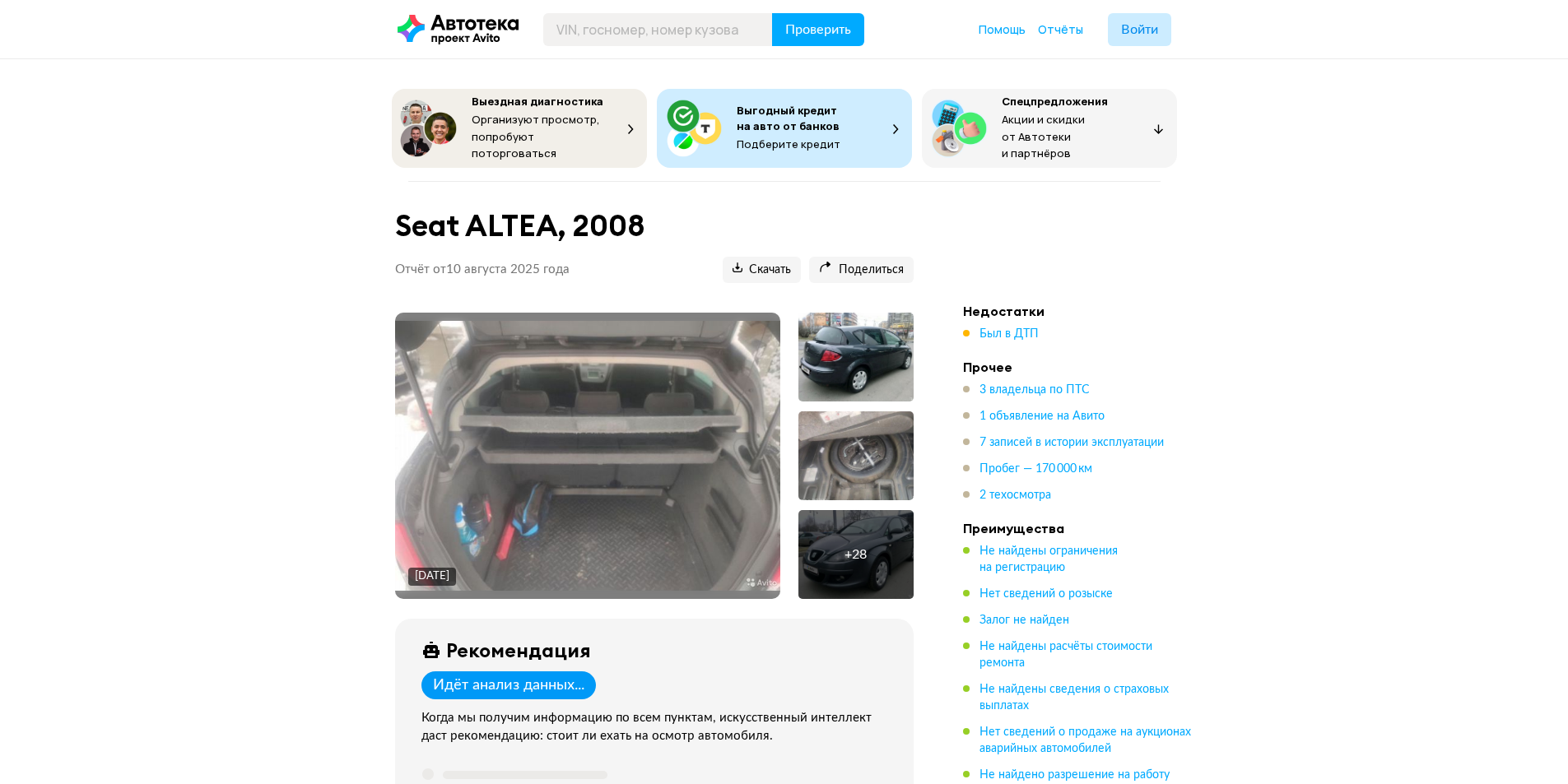
click at [863, 339] on div at bounding box center [856, 356] width 116 height 89
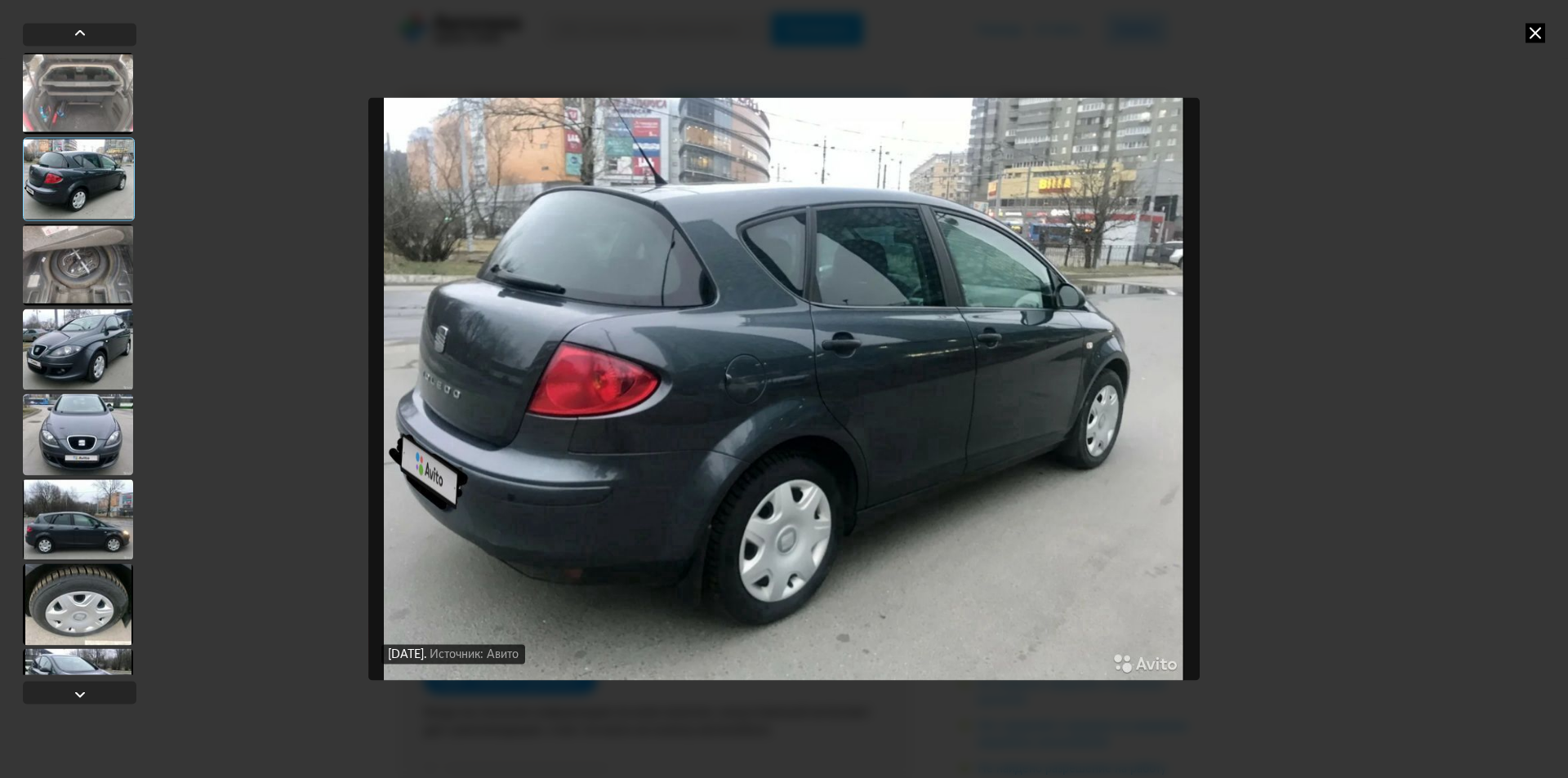
click at [73, 181] on div at bounding box center [79, 179] width 112 height 83
click at [66, 271] on div at bounding box center [78, 265] width 110 height 81
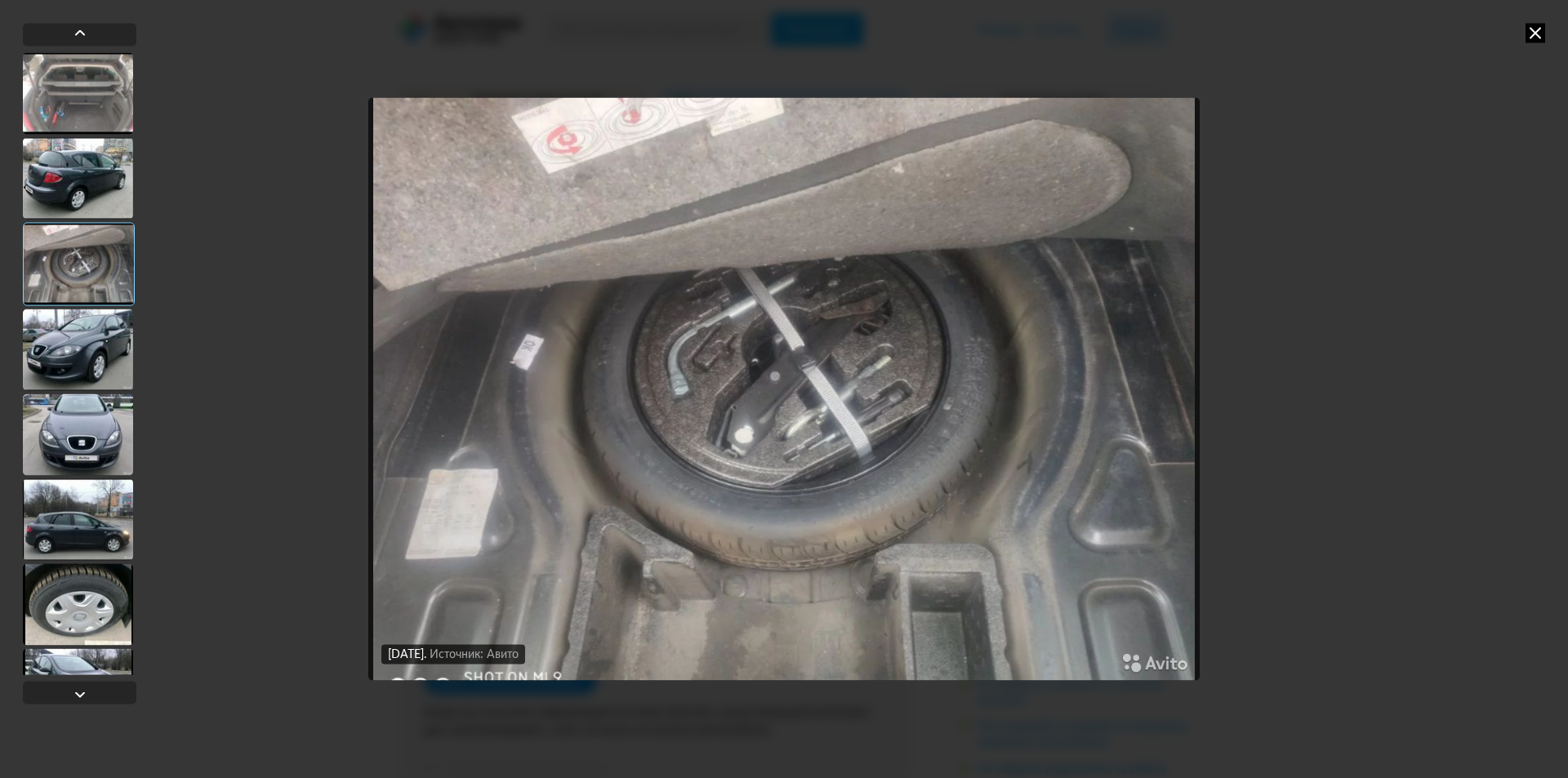
click at [96, 363] on div at bounding box center [78, 350] width 110 height 81
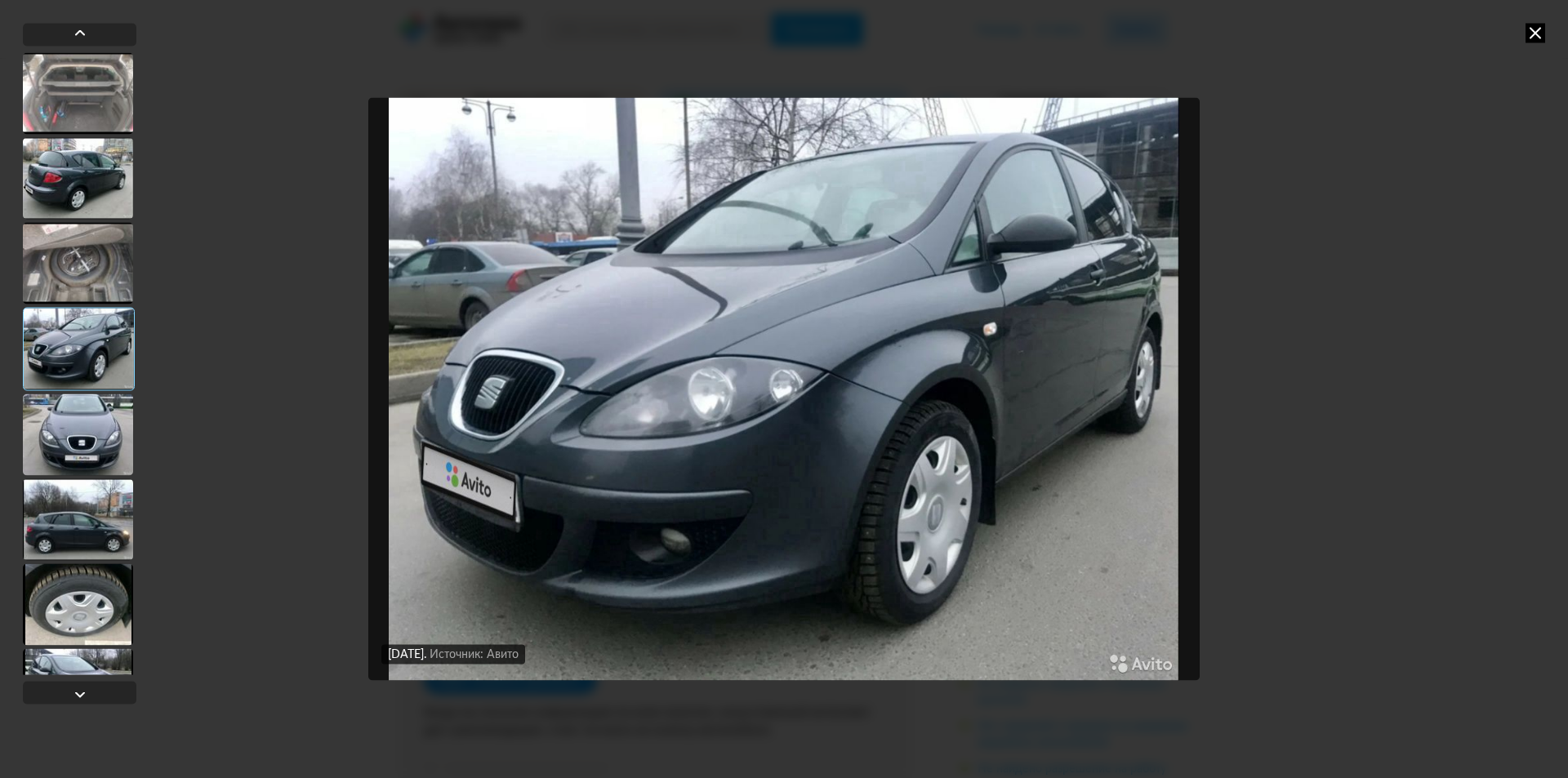
click at [97, 427] on div at bounding box center [78, 434] width 110 height 81
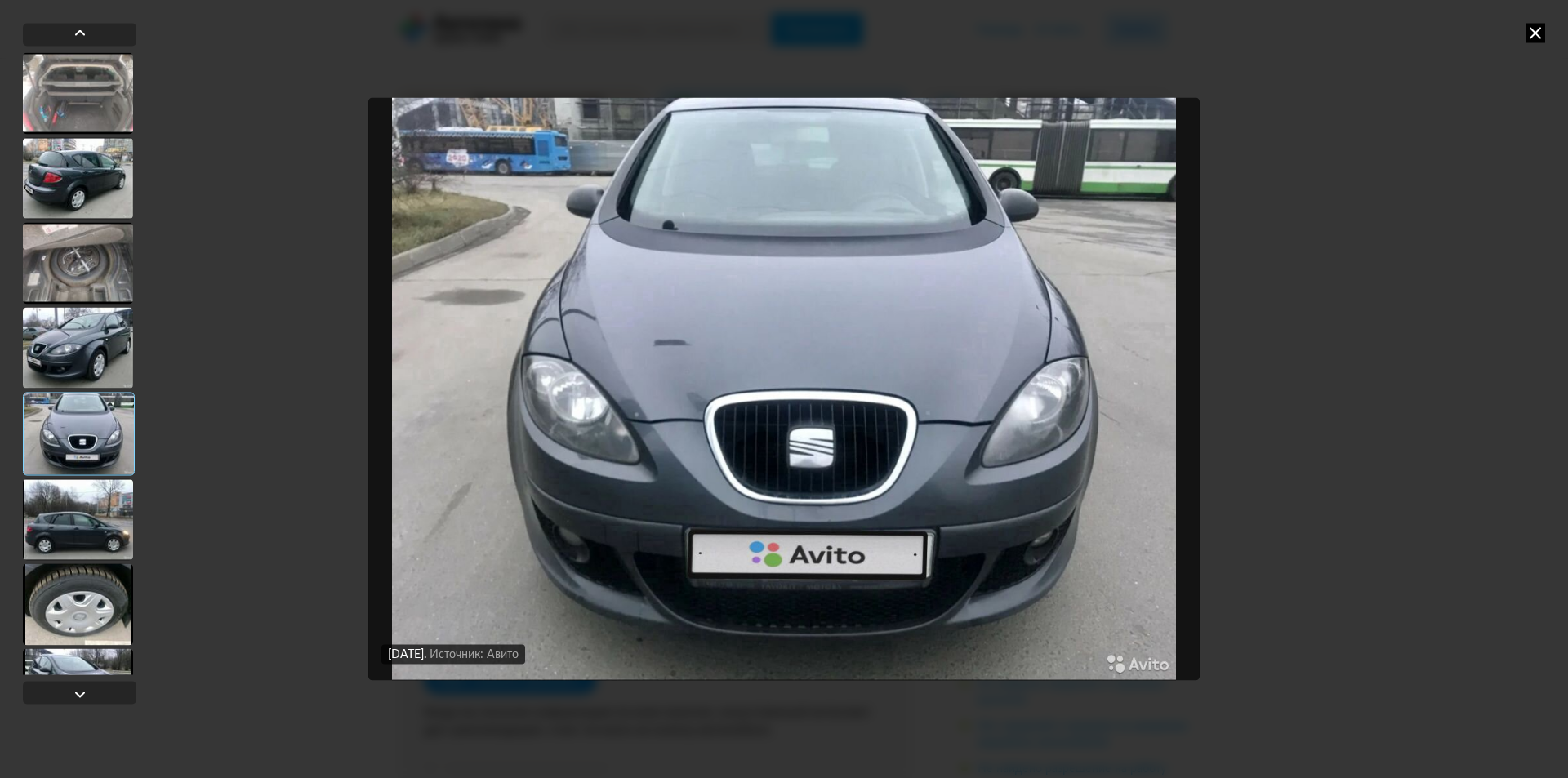
click at [71, 525] on div at bounding box center [78, 519] width 110 height 81
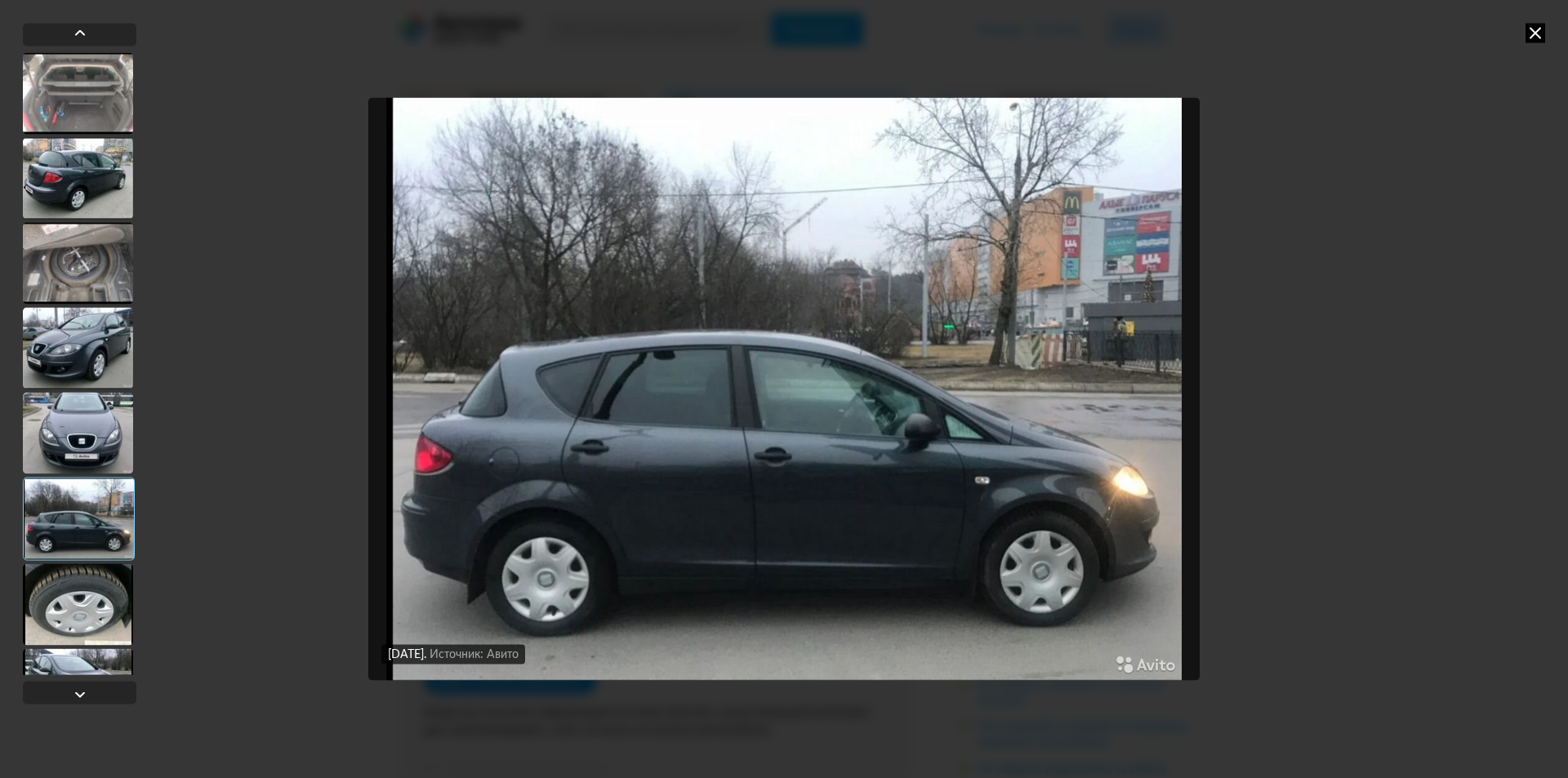
click at [93, 601] on div at bounding box center [78, 604] width 110 height 81
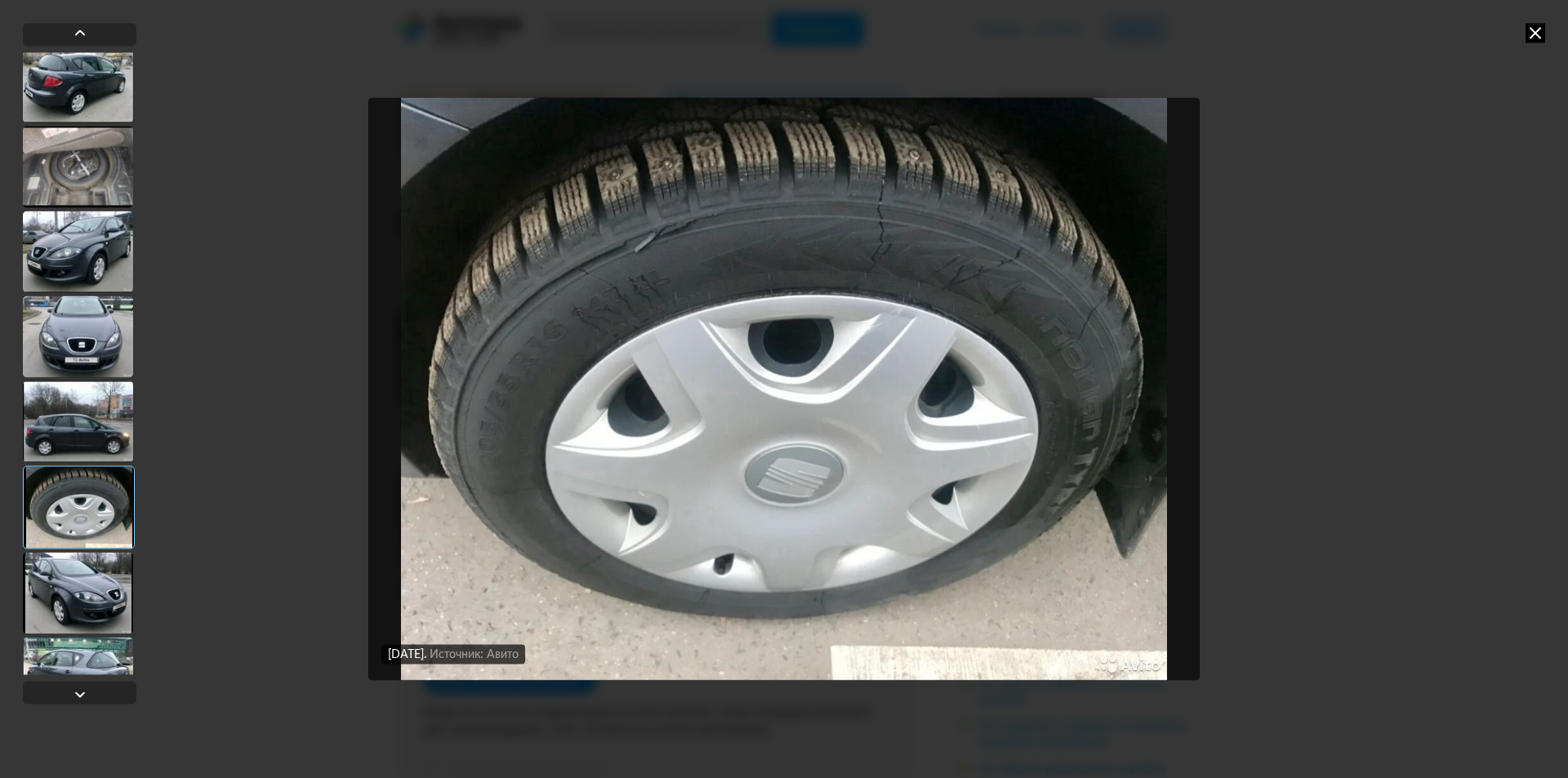
scroll to position [163, 0]
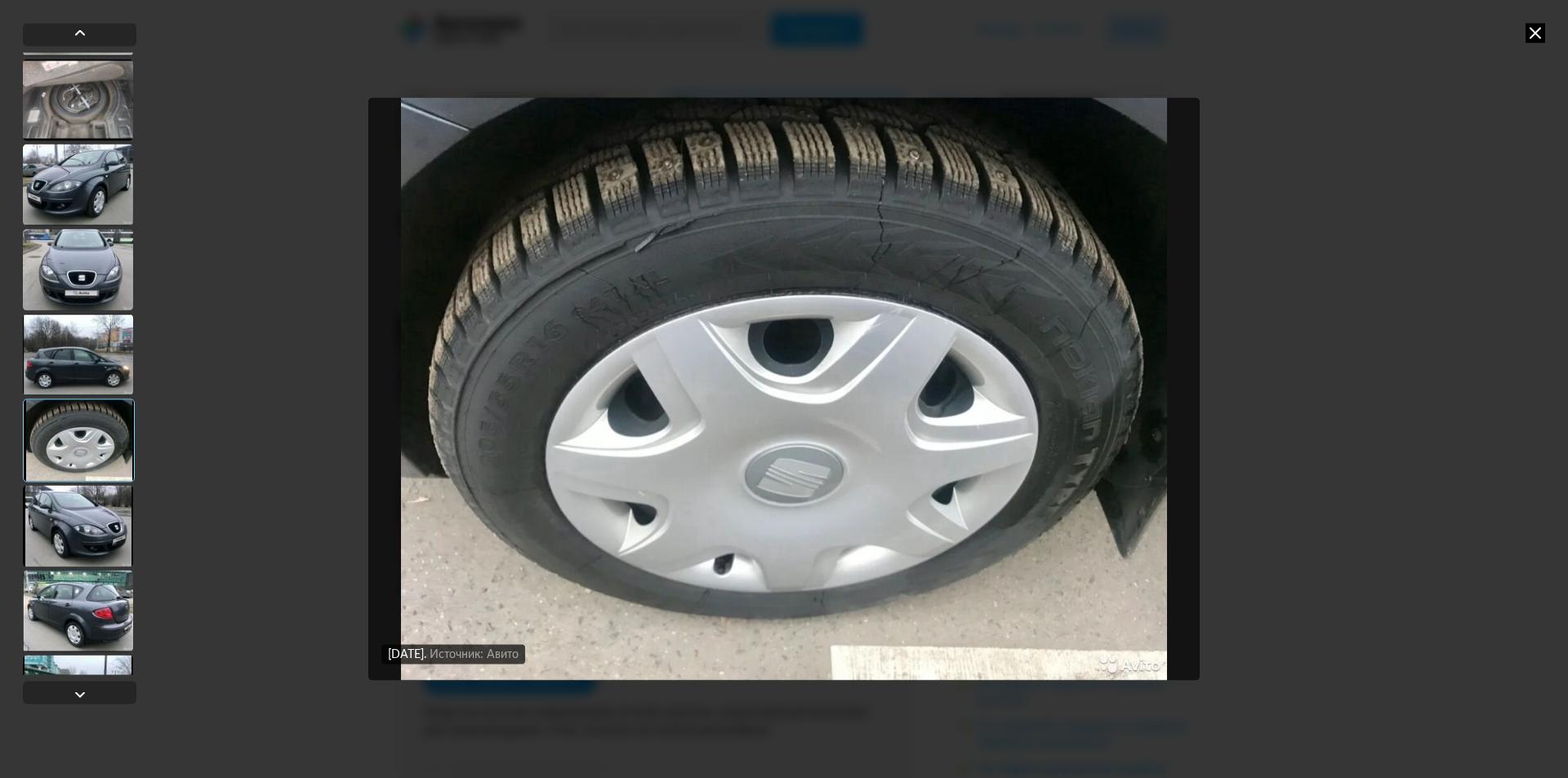
click at [113, 503] on div at bounding box center [78, 525] width 110 height 81
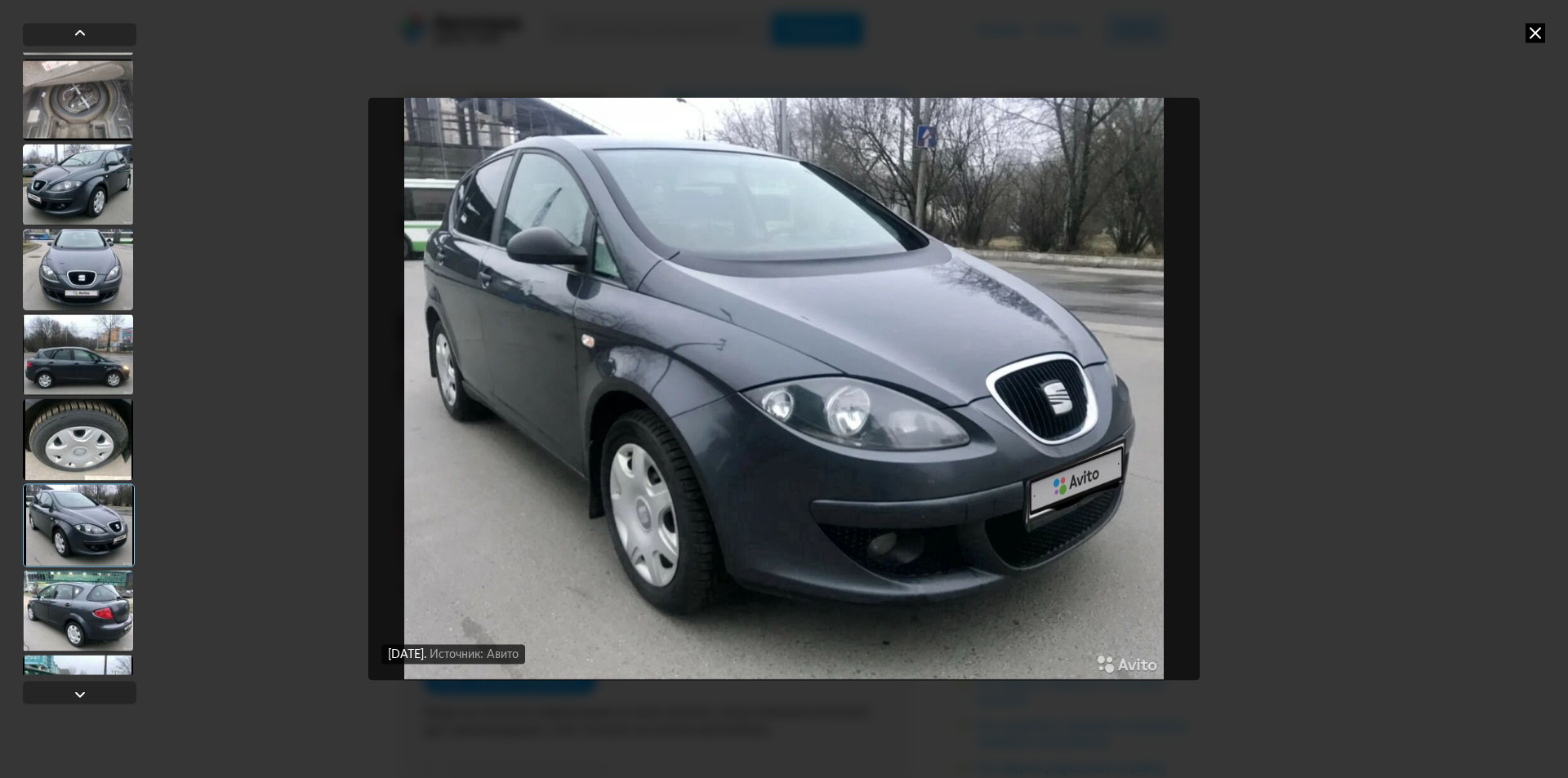
click at [104, 598] on div at bounding box center [78, 611] width 110 height 81
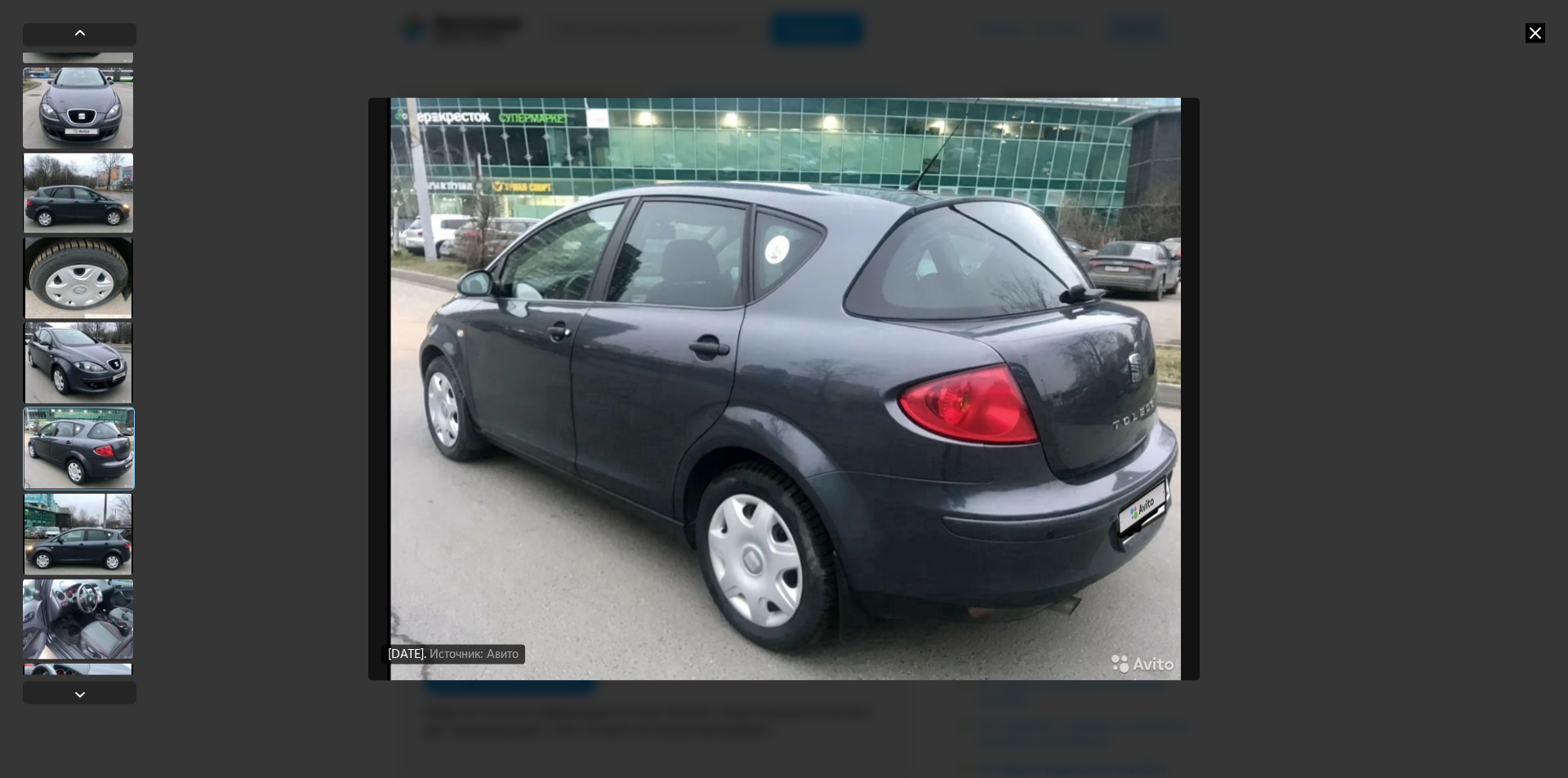
scroll to position [327, 0]
click at [81, 530] on div at bounding box center [78, 532] width 110 height 81
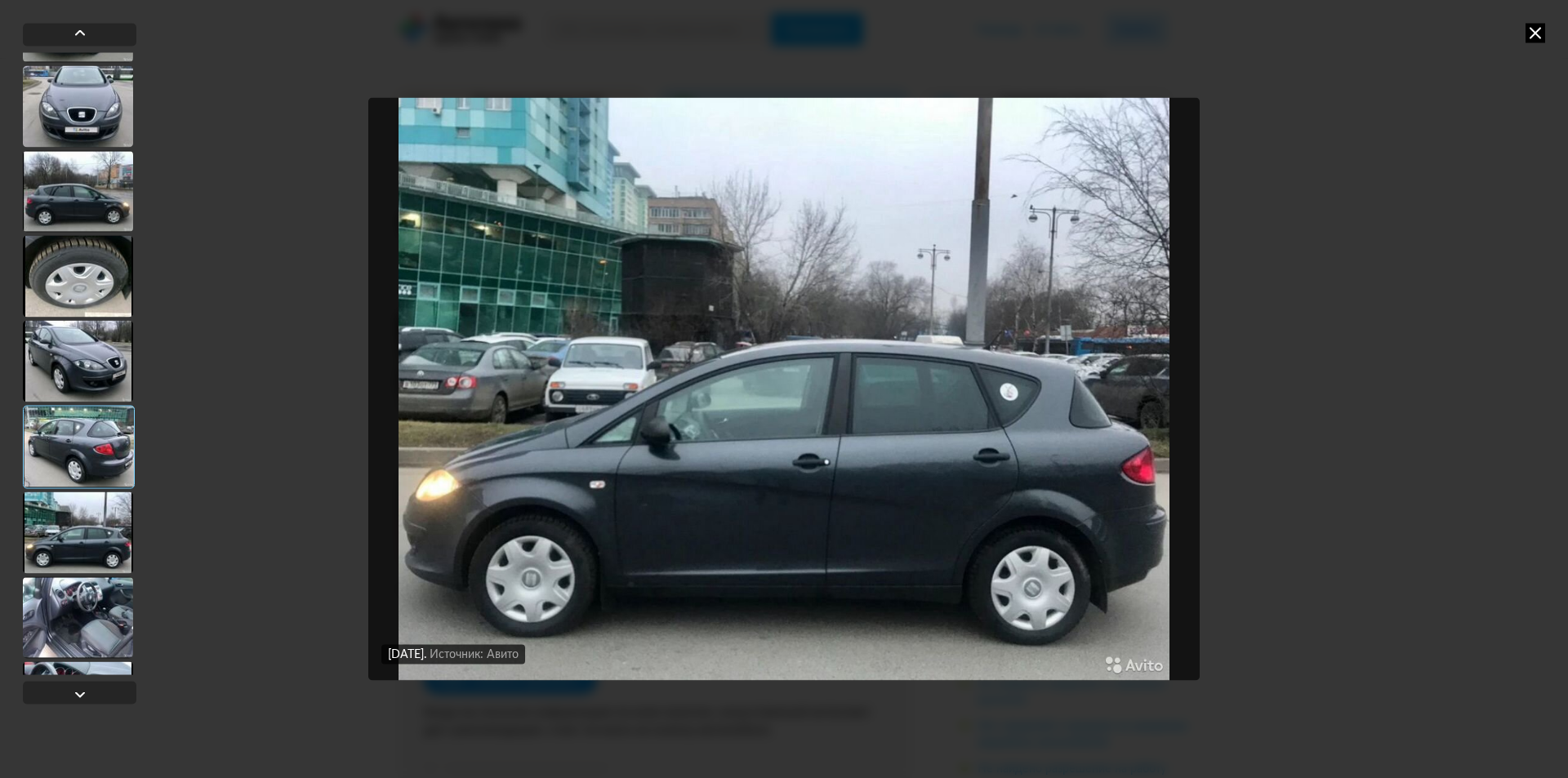
click at [86, 613] on div at bounding box center [78, 617] width 110 height 81
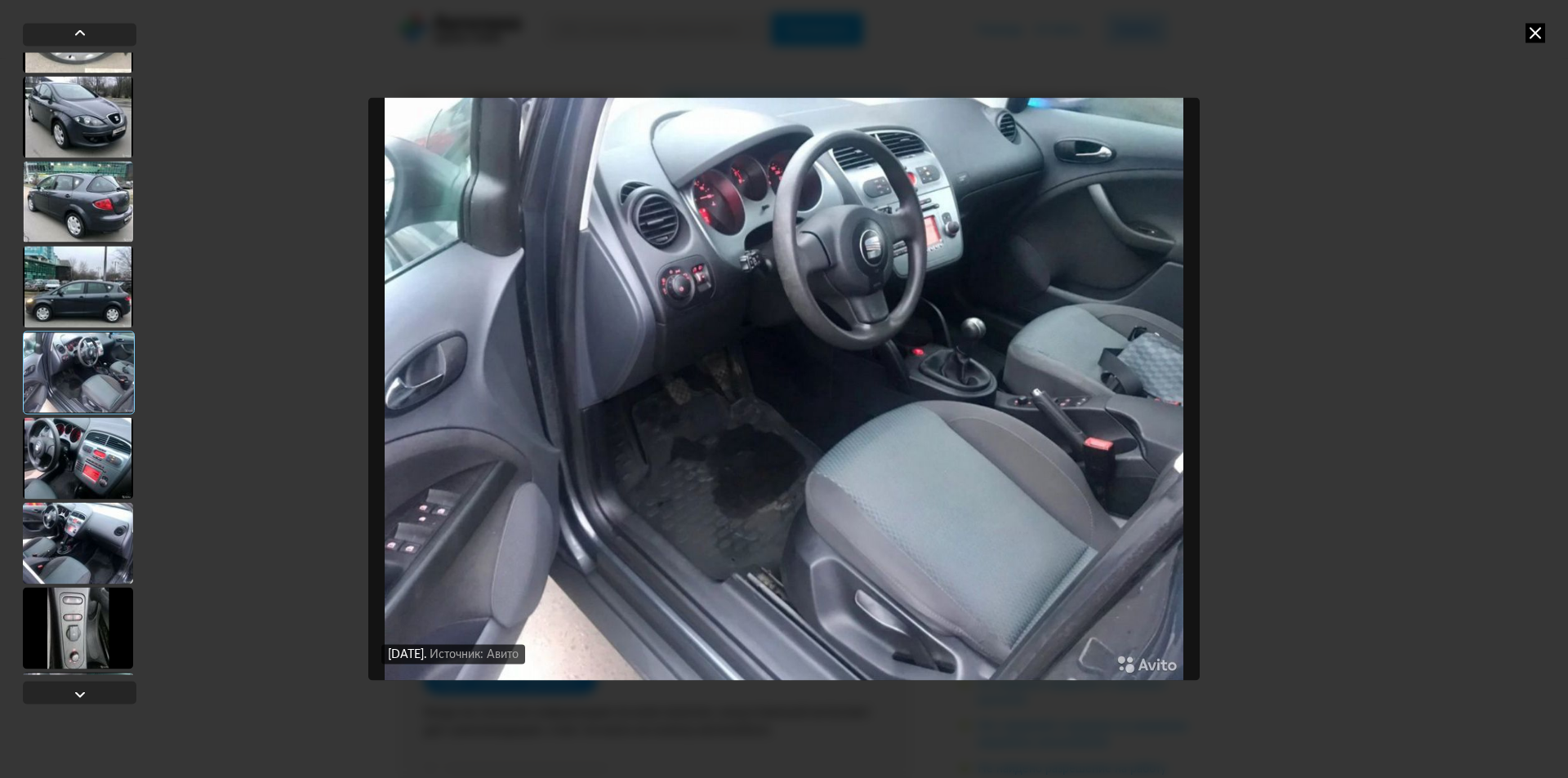
scroll to position [572, 0]
click at [99, 451] on div at bounding box center [78, 457] width 110 height 81
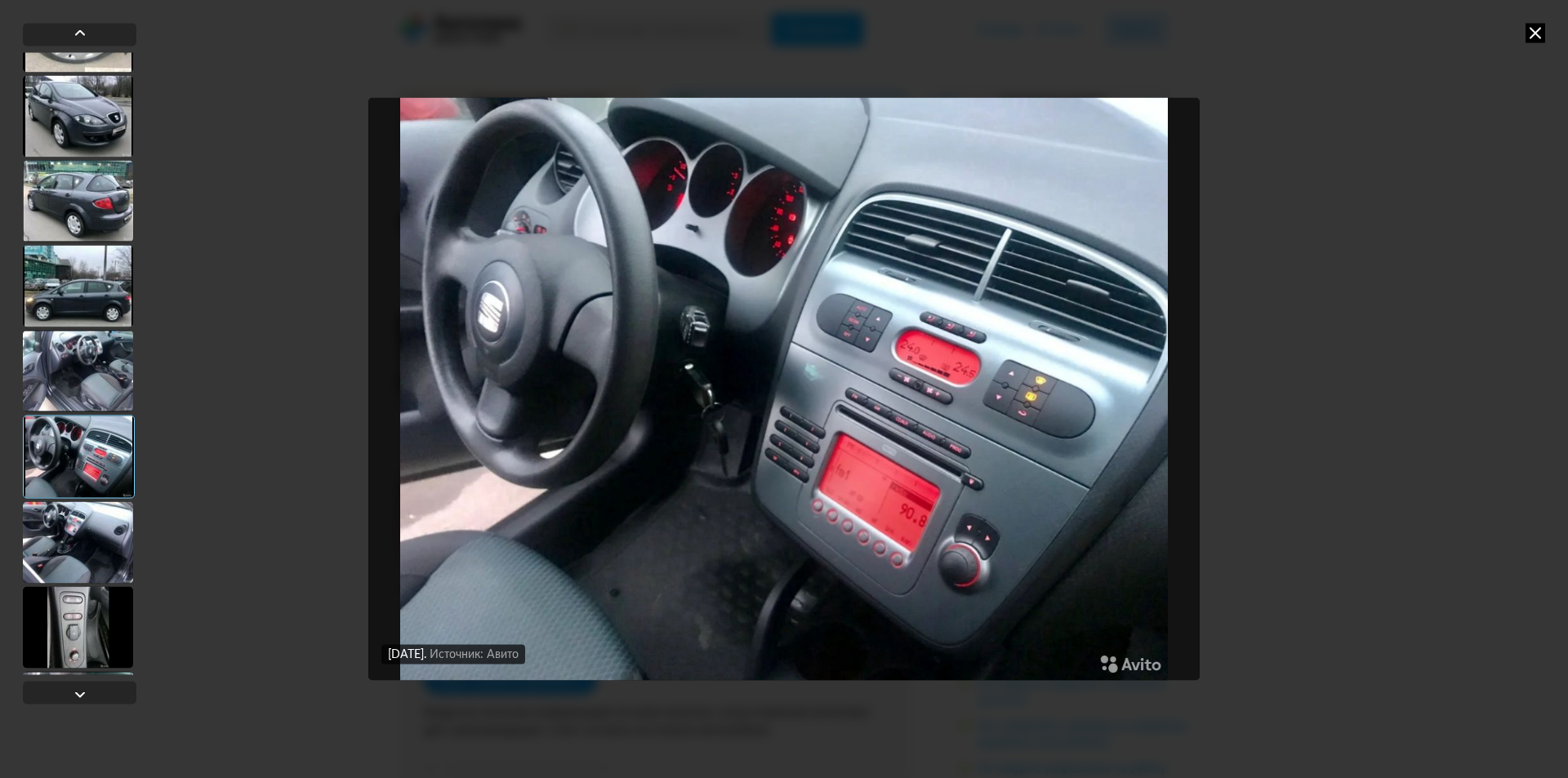
click at [115, 379] on div at bounding box center [78, 371] width 110 height 81
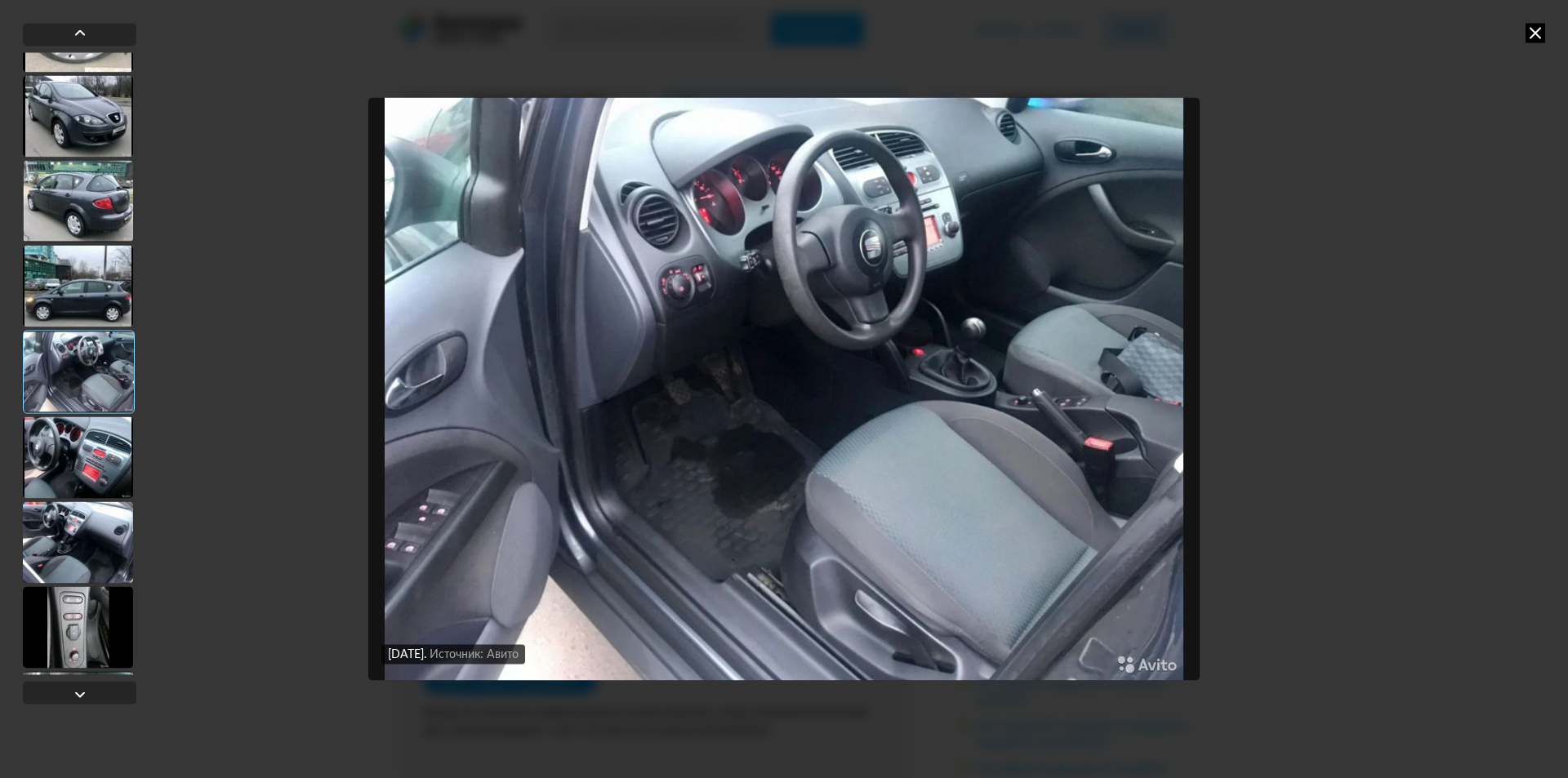
click at [71, 628] on div at bounding box center [78, 627] width 110 height 81
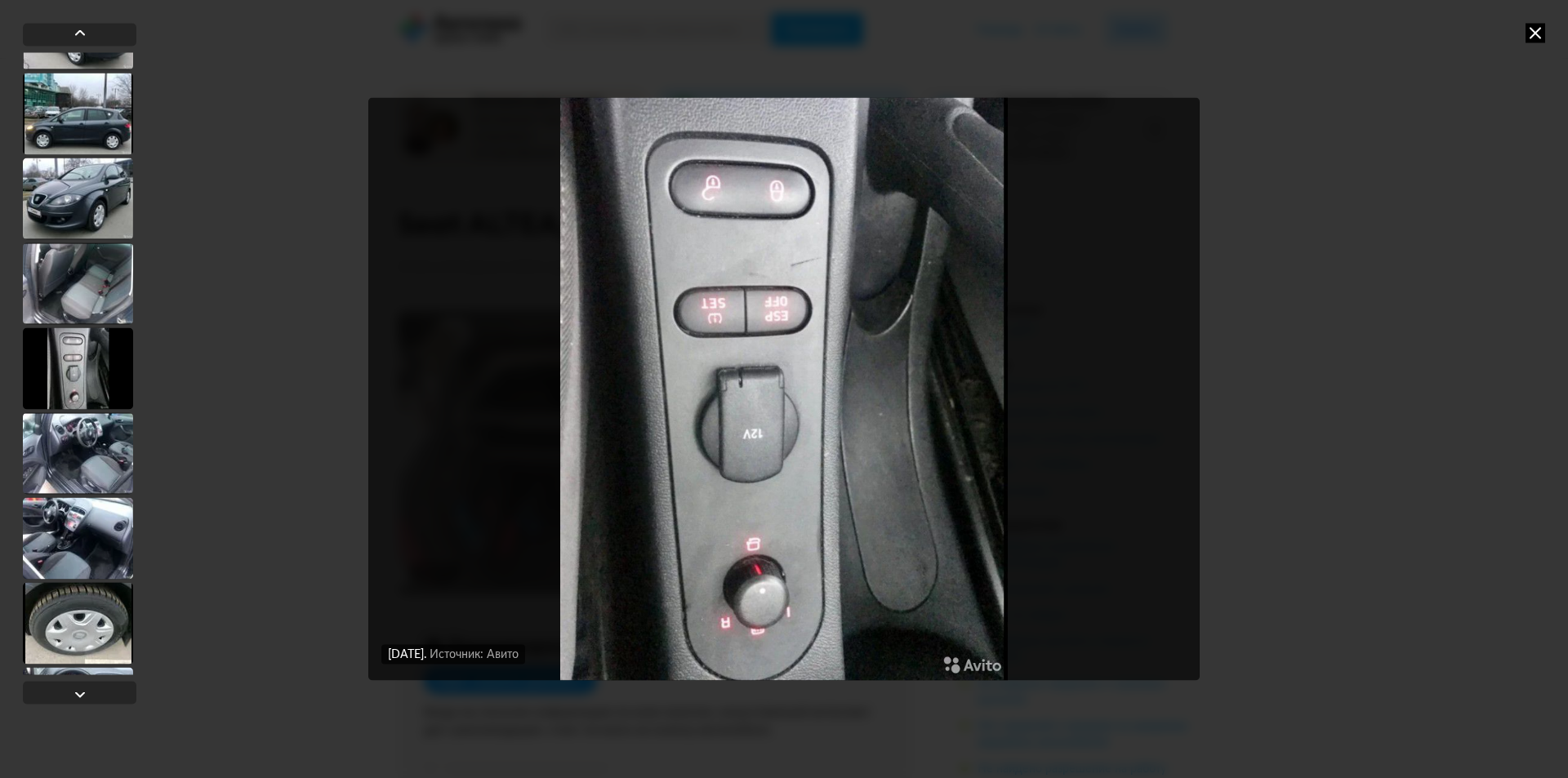
scroll to position [2011, 0]
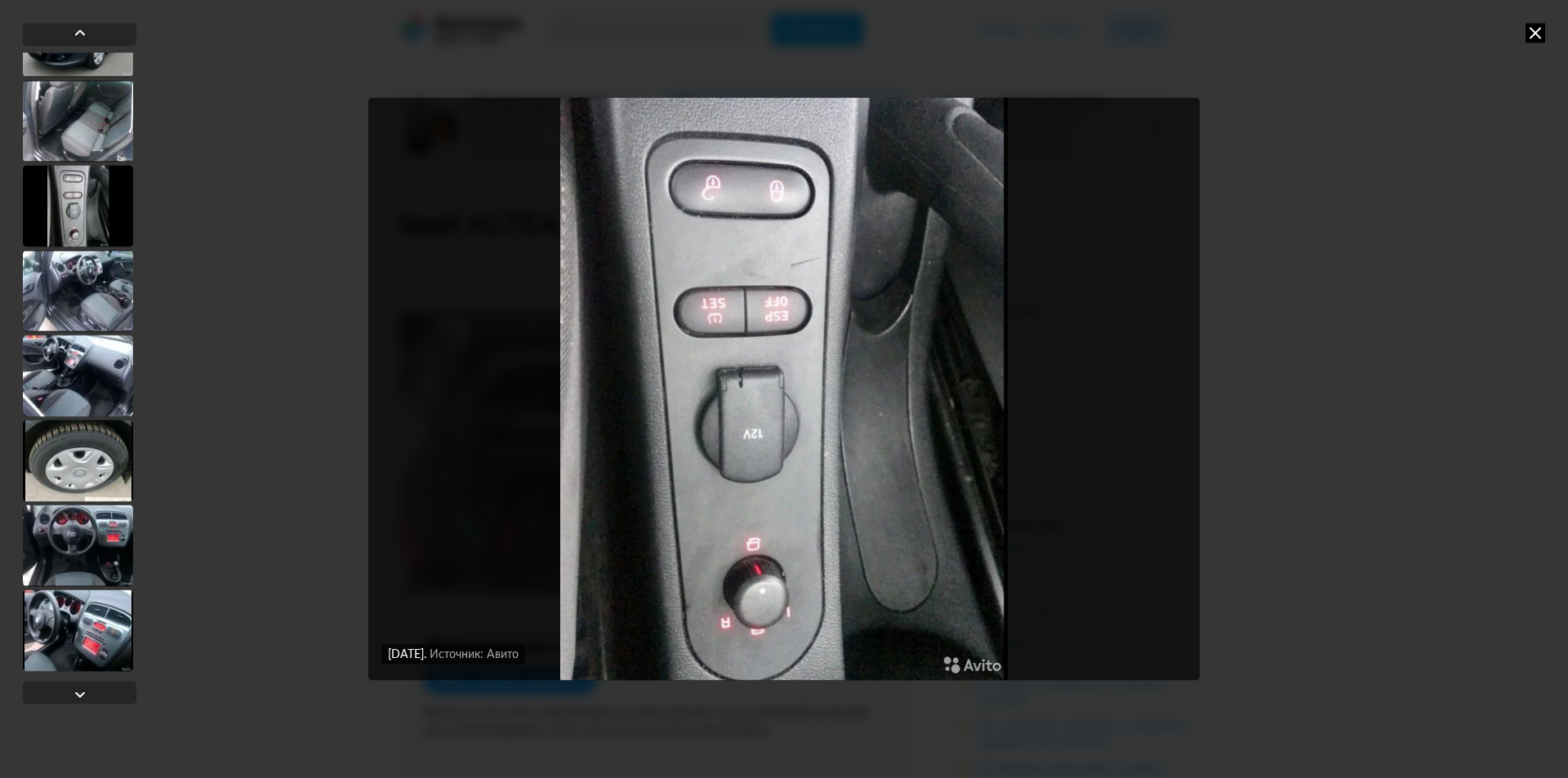
click at [81, 501] on div at bounding box center [80, 363] width 114 height 622
click at [82, 525] on div at bounding box center [78, 545] width 110 height 81
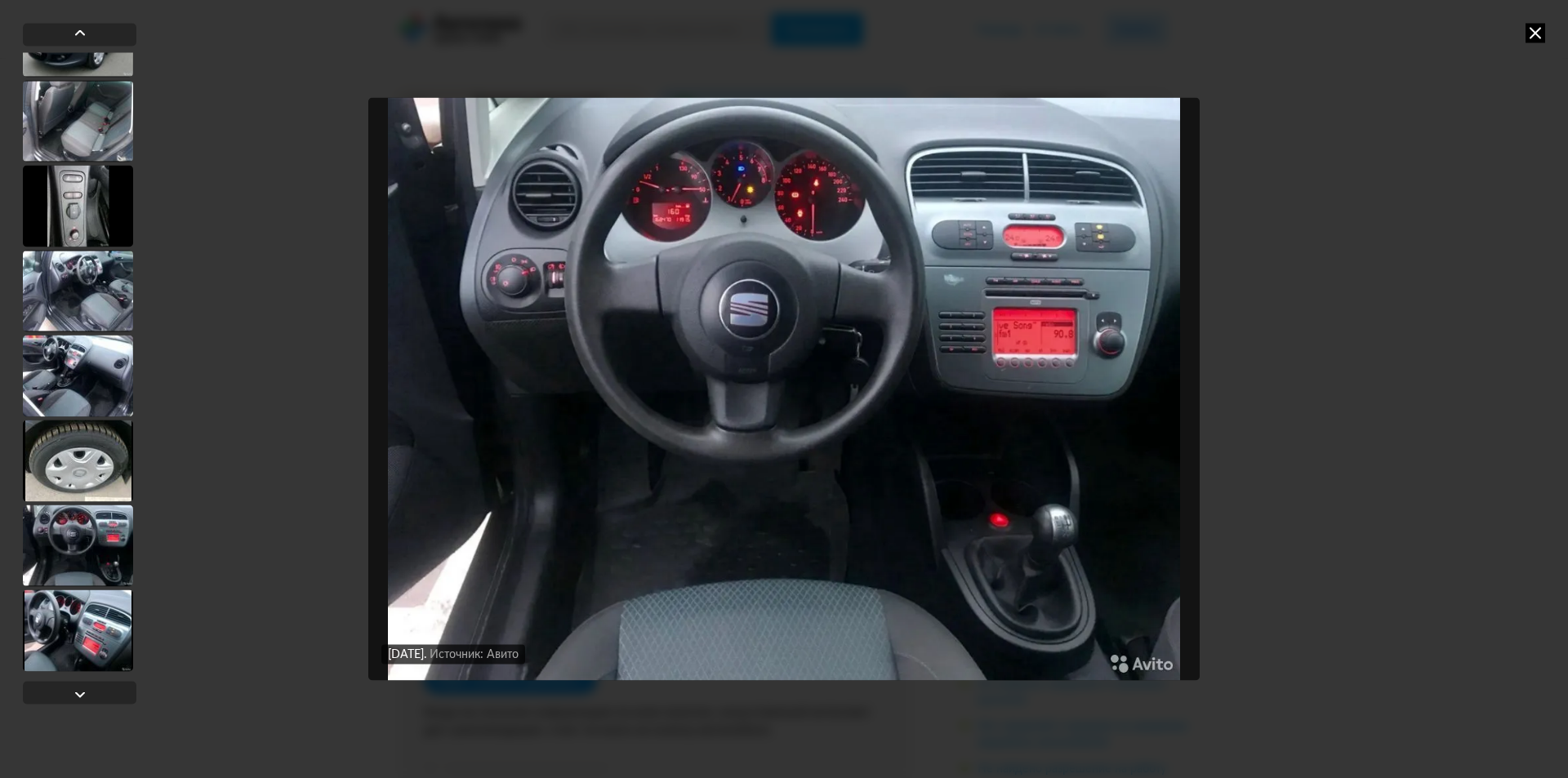
scroll to position [2010, 0]
click at [80, 627] on div at bounding box center [78, 632] width 110 height 81
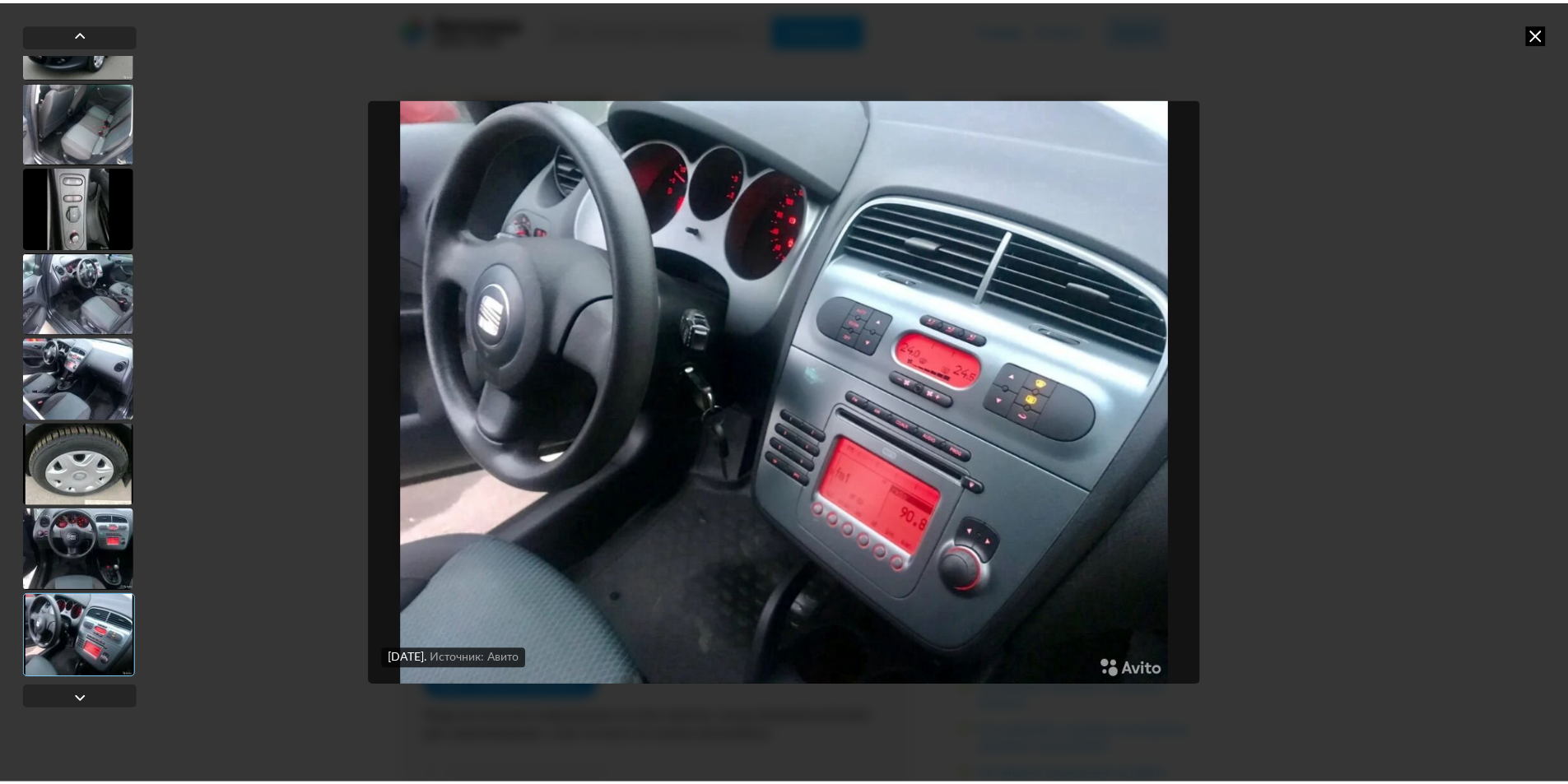
scroll to position [2027, 0]
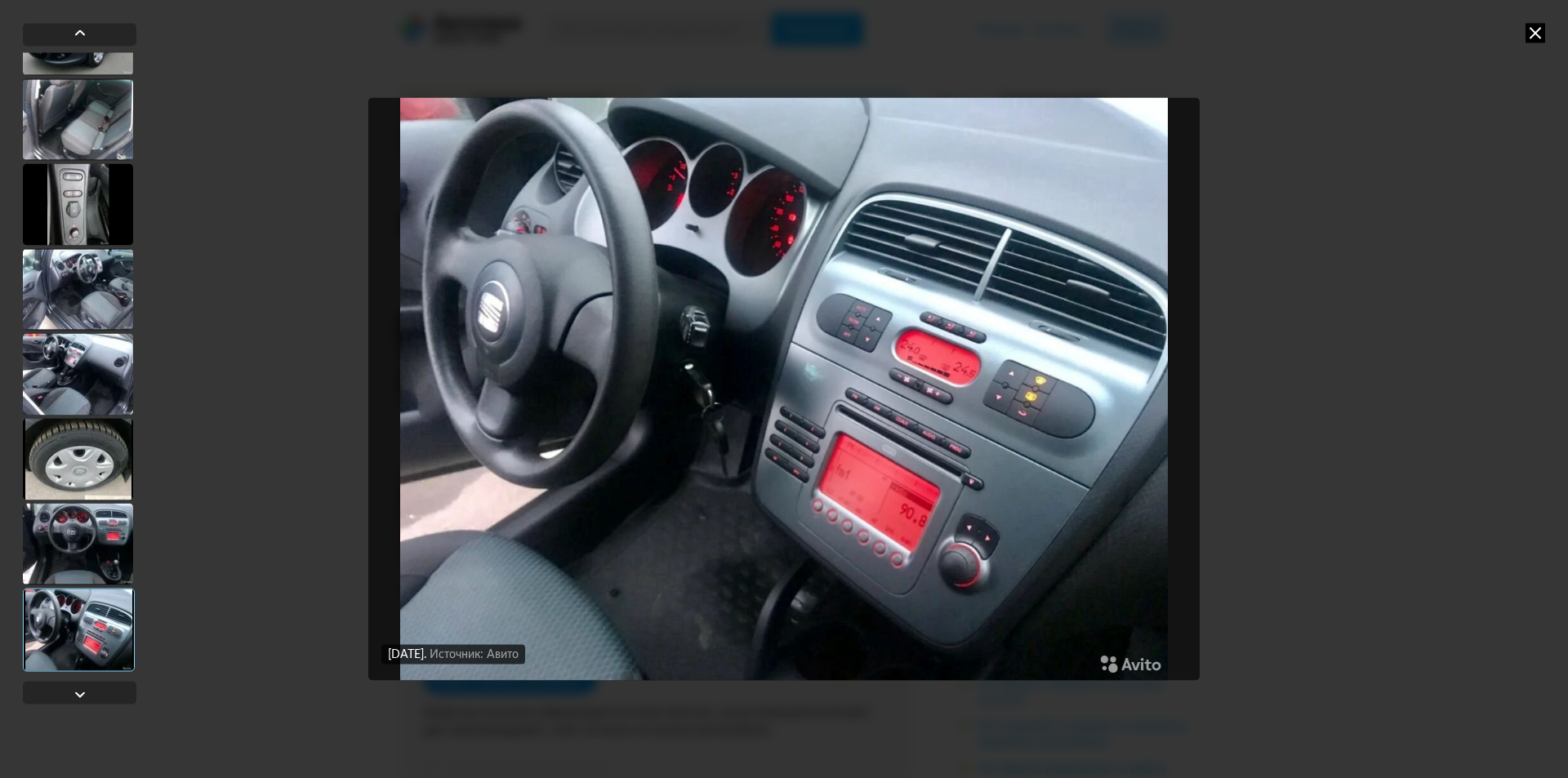
click at [71, 535] on div at bounding box center [78, 544] width 110 height 81
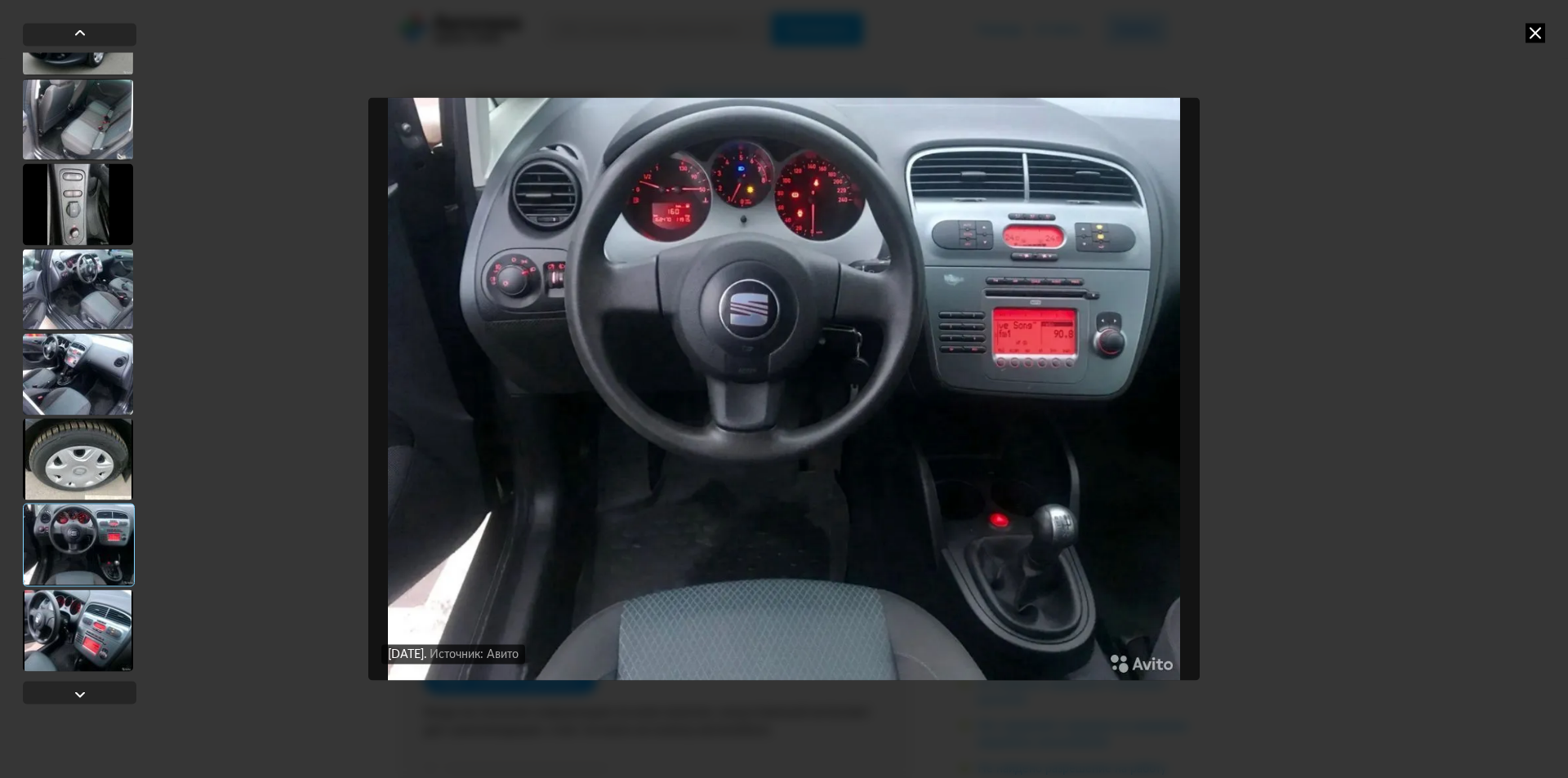
drag, startPoint x: 83, startPoint y: 448, endPoint x: 90, endPoint y: 432, distance: 17.5
click at [84, 448] on div at bounding box center [78, 459] width 110 height 81
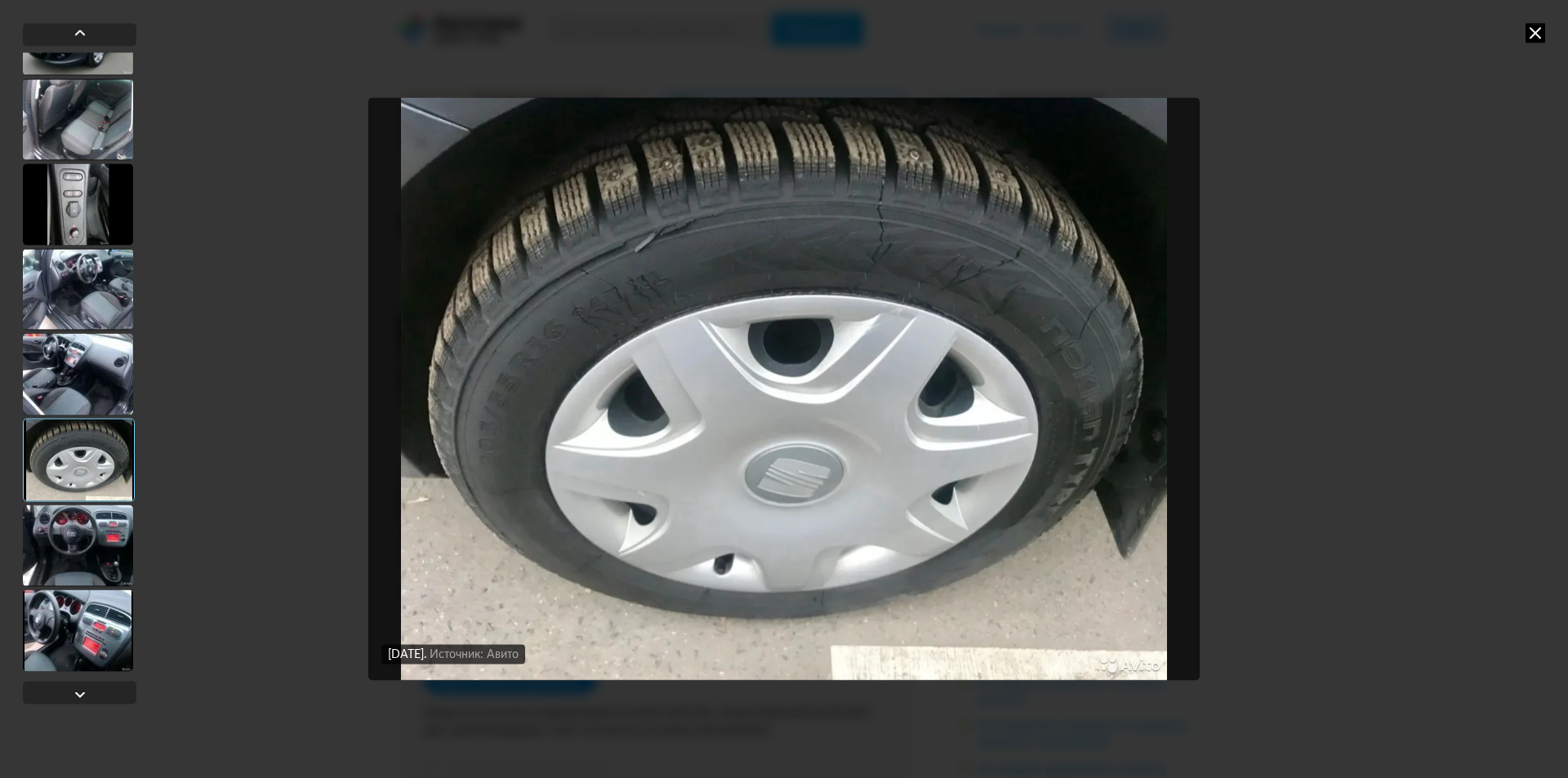
click at [80, 383] on div at bounding box center [78, 374] width 110 height 81
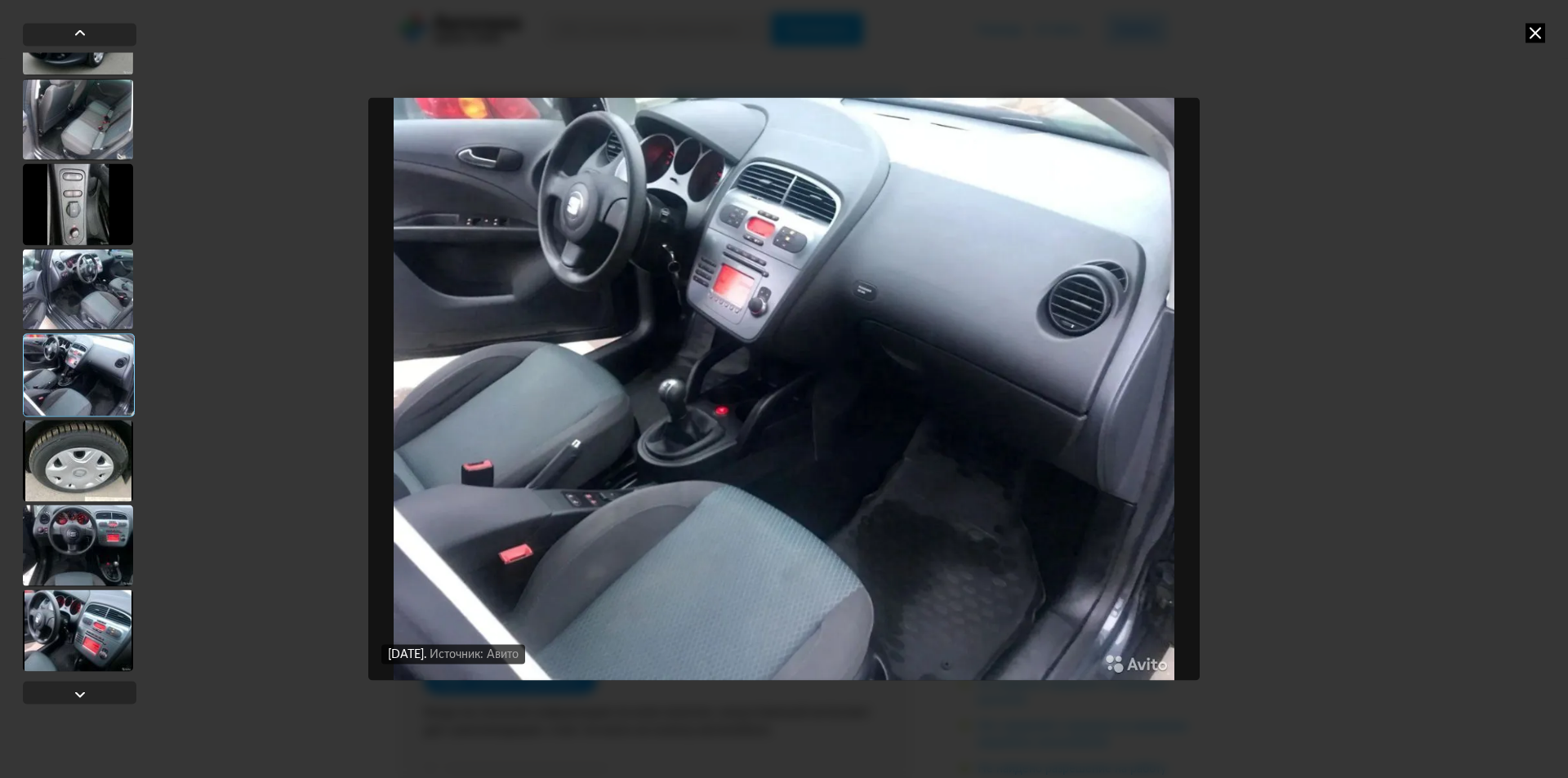
click at [742, 269] on img "Go to Slide 28" at bounding box center [784, 389] width 831 height 584
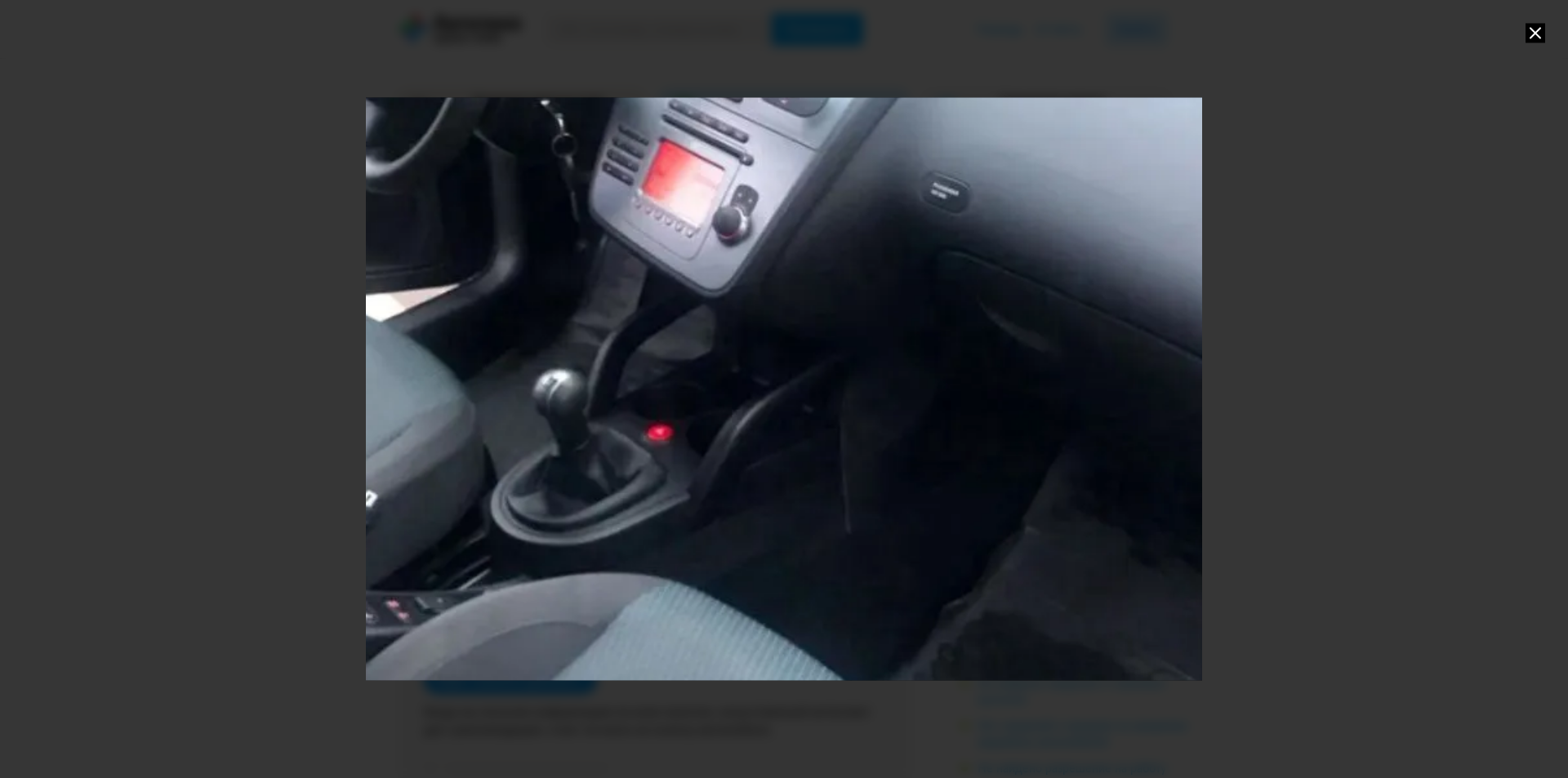
click at [558, 485] on div "Go to Slide 28" at bounding box center [784, 389] width 1673 height 1167
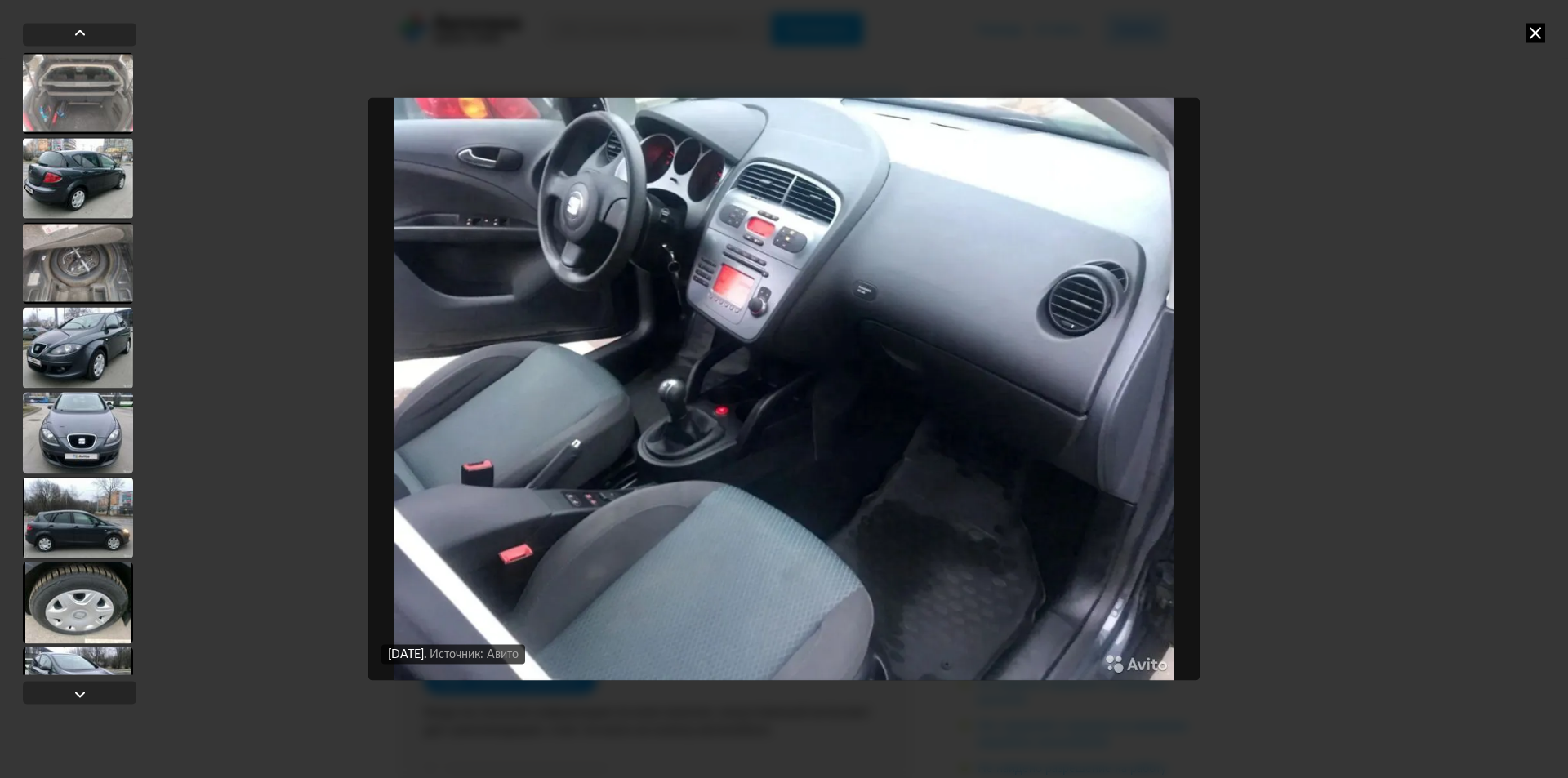
click at [82, 351] on div at bounding box center [78, 348] width 110 height 81
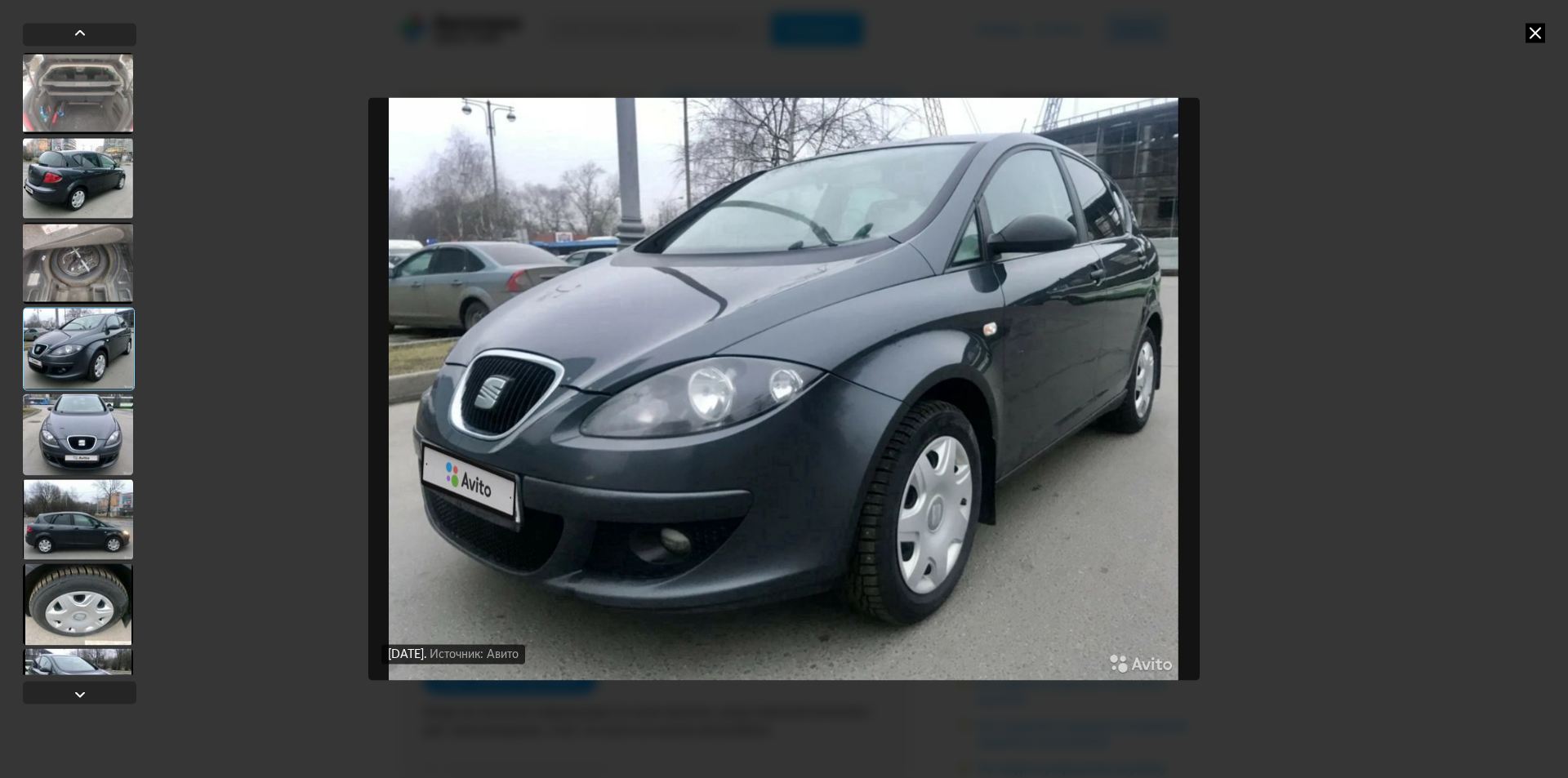
click at [101, 247] on div at bounding box center [78, 263] width 110 height 81
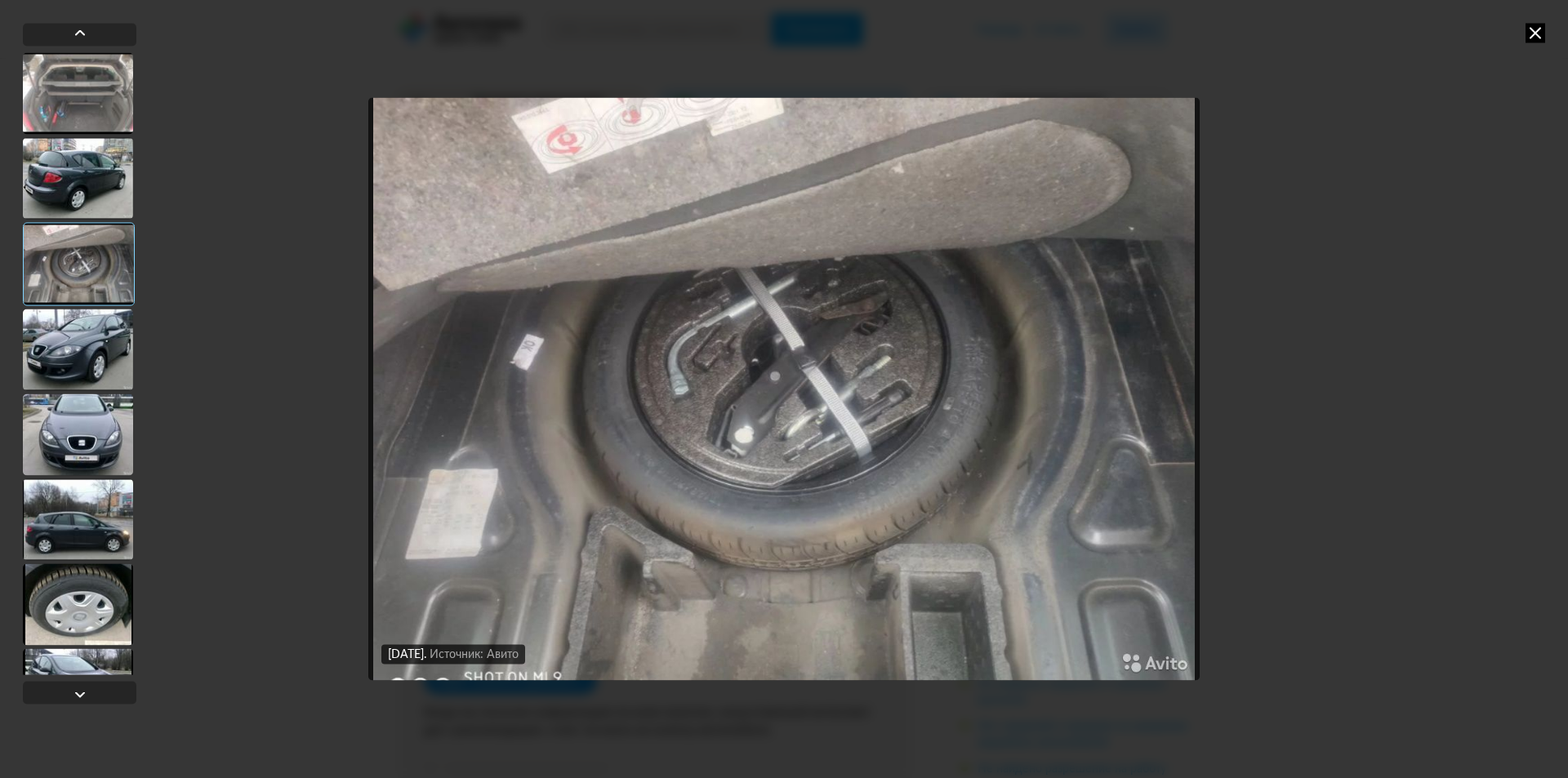
click at [88, 171] on div at bounding box center [78, 178] width 110 height 81
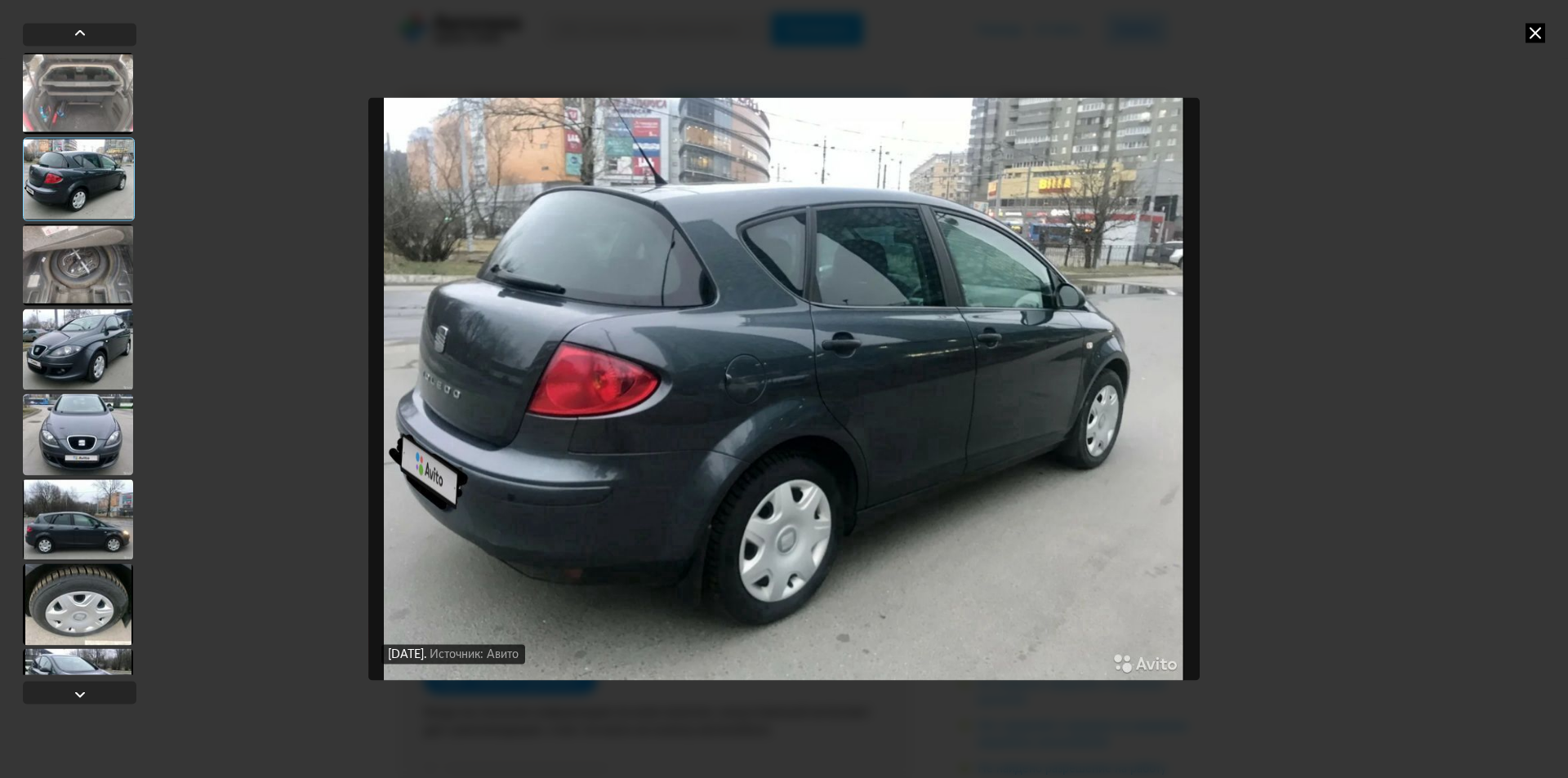
click at [86, 78] on div at bounding box center [78, 93] width 110 height 81
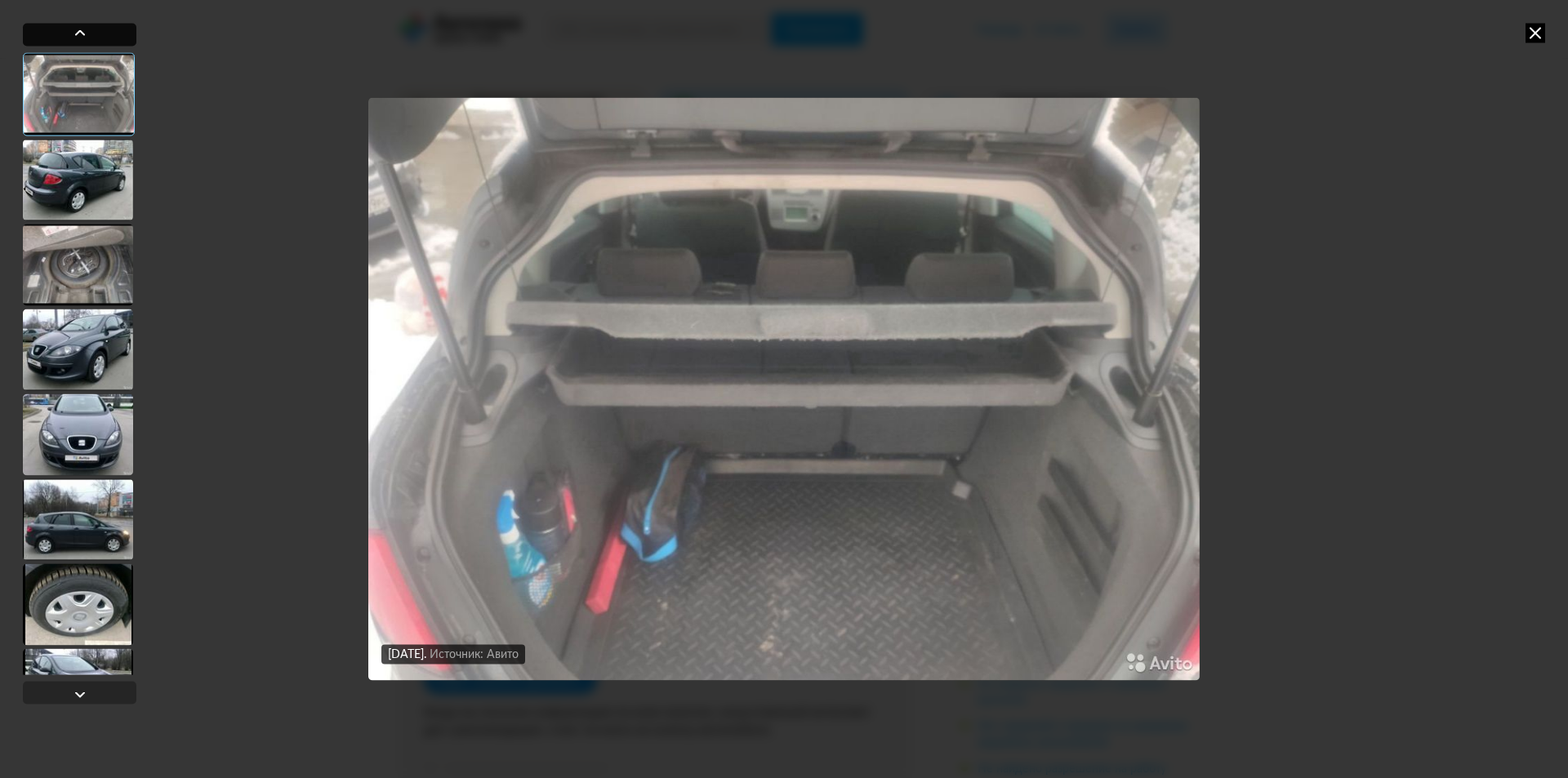
click at [96, 38] on div at bounding box center [80, 34] width 114 height 23
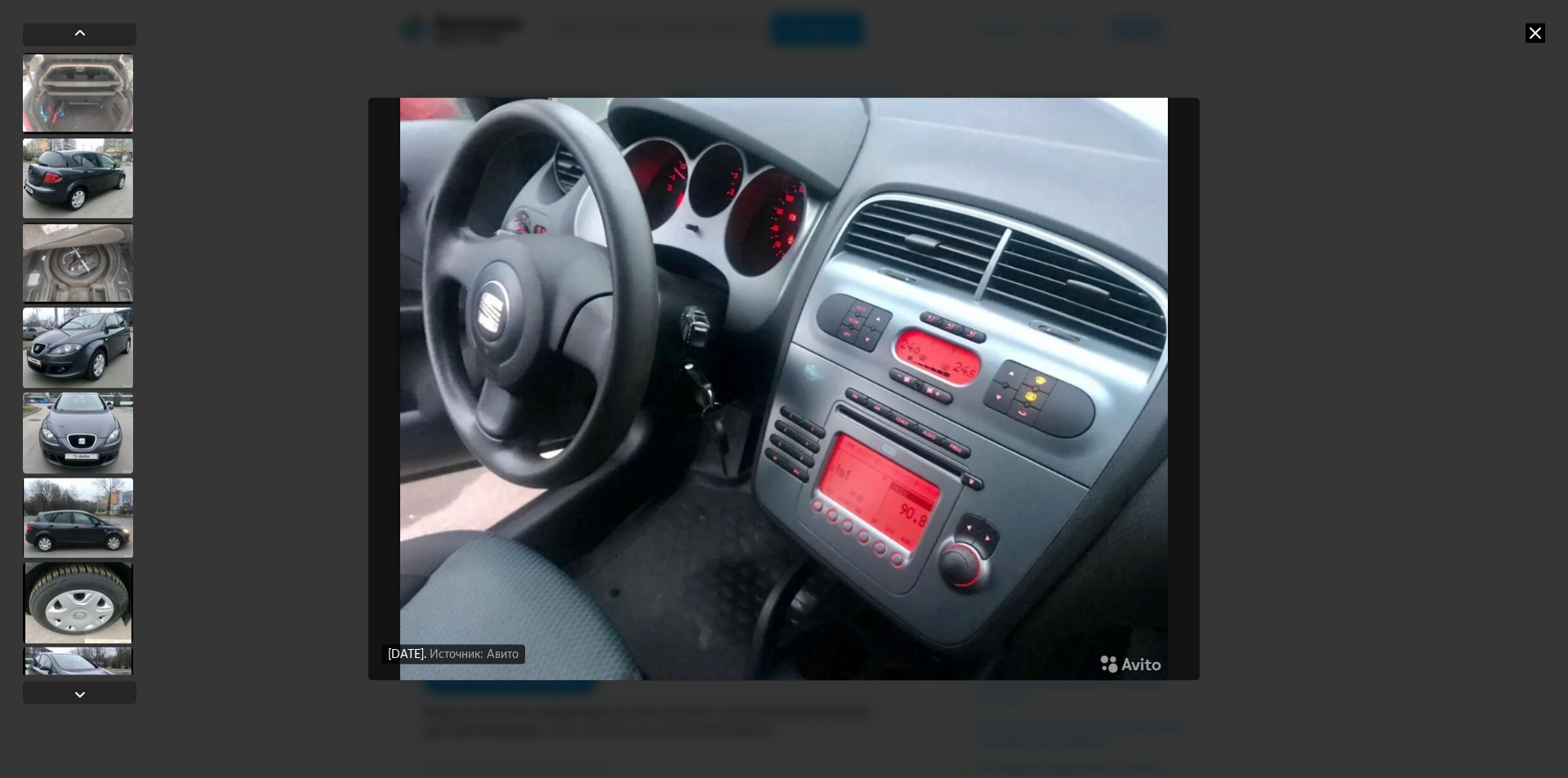
click at [1532, 33] on icon at bounding box center [1535, 32] width 19 height 19
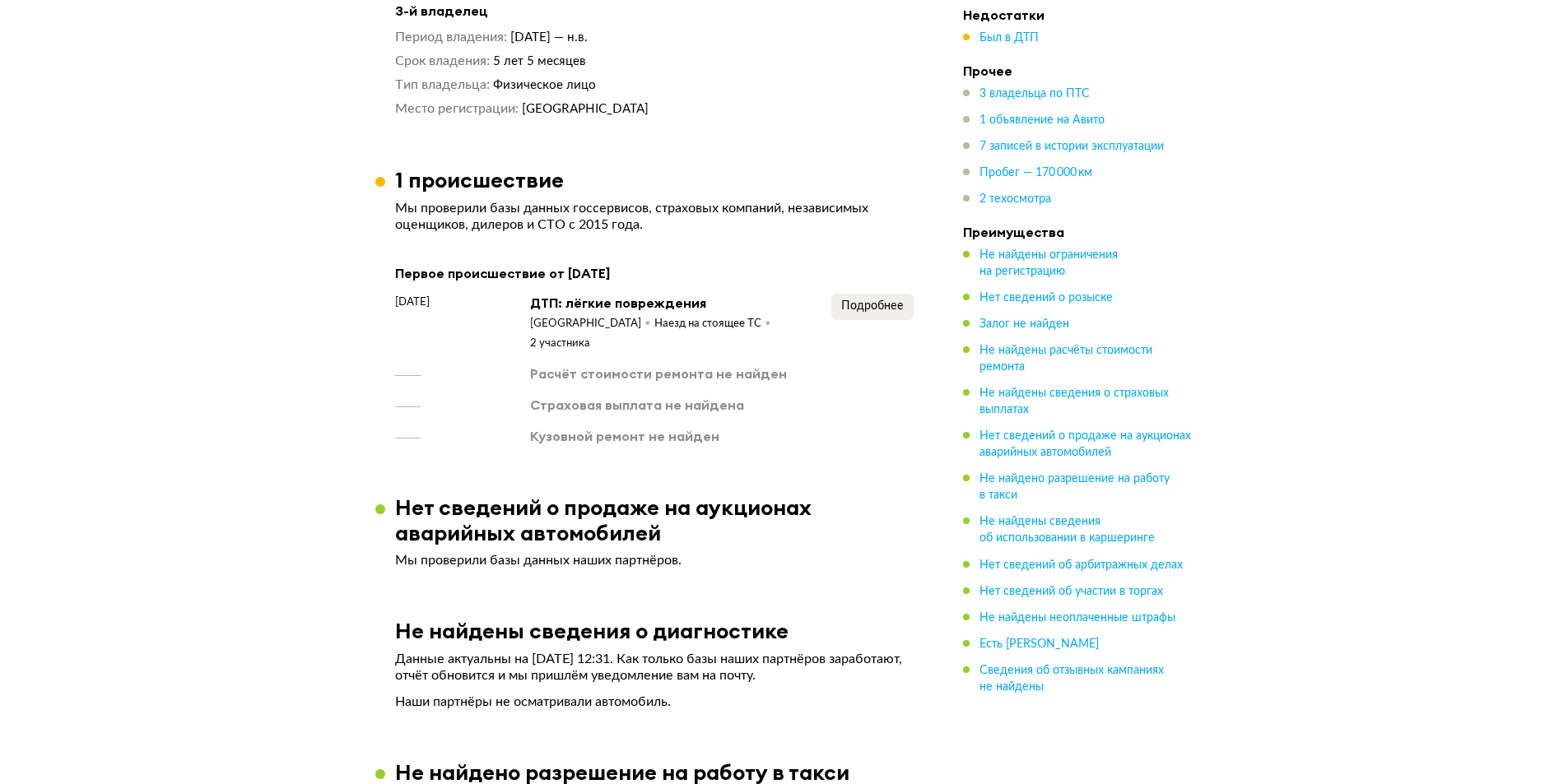
scroll to position [1727, 0]
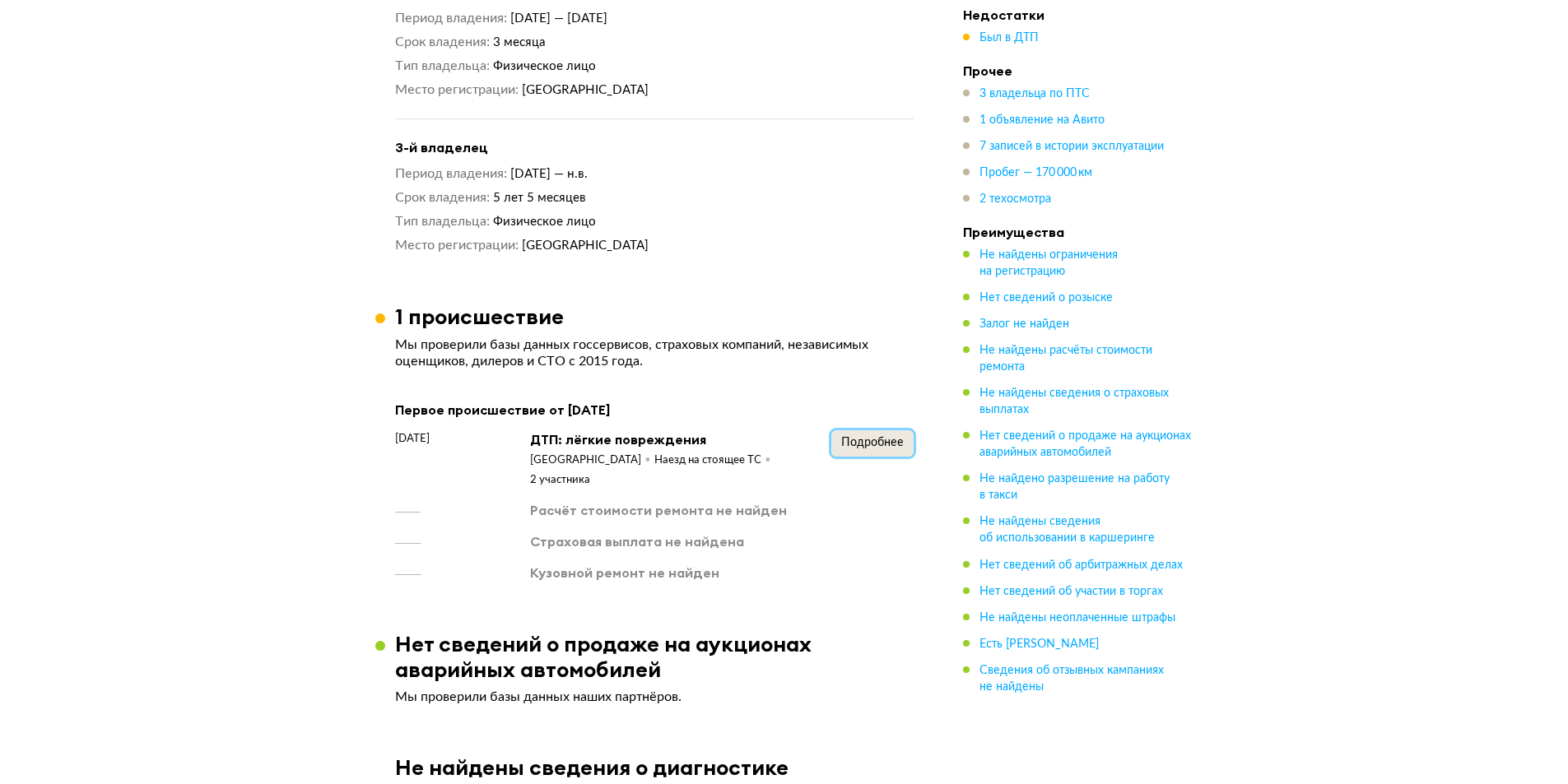
click at [854, 437] on span "Подробнее" at bounding box center [872, 443] width 62 height 11
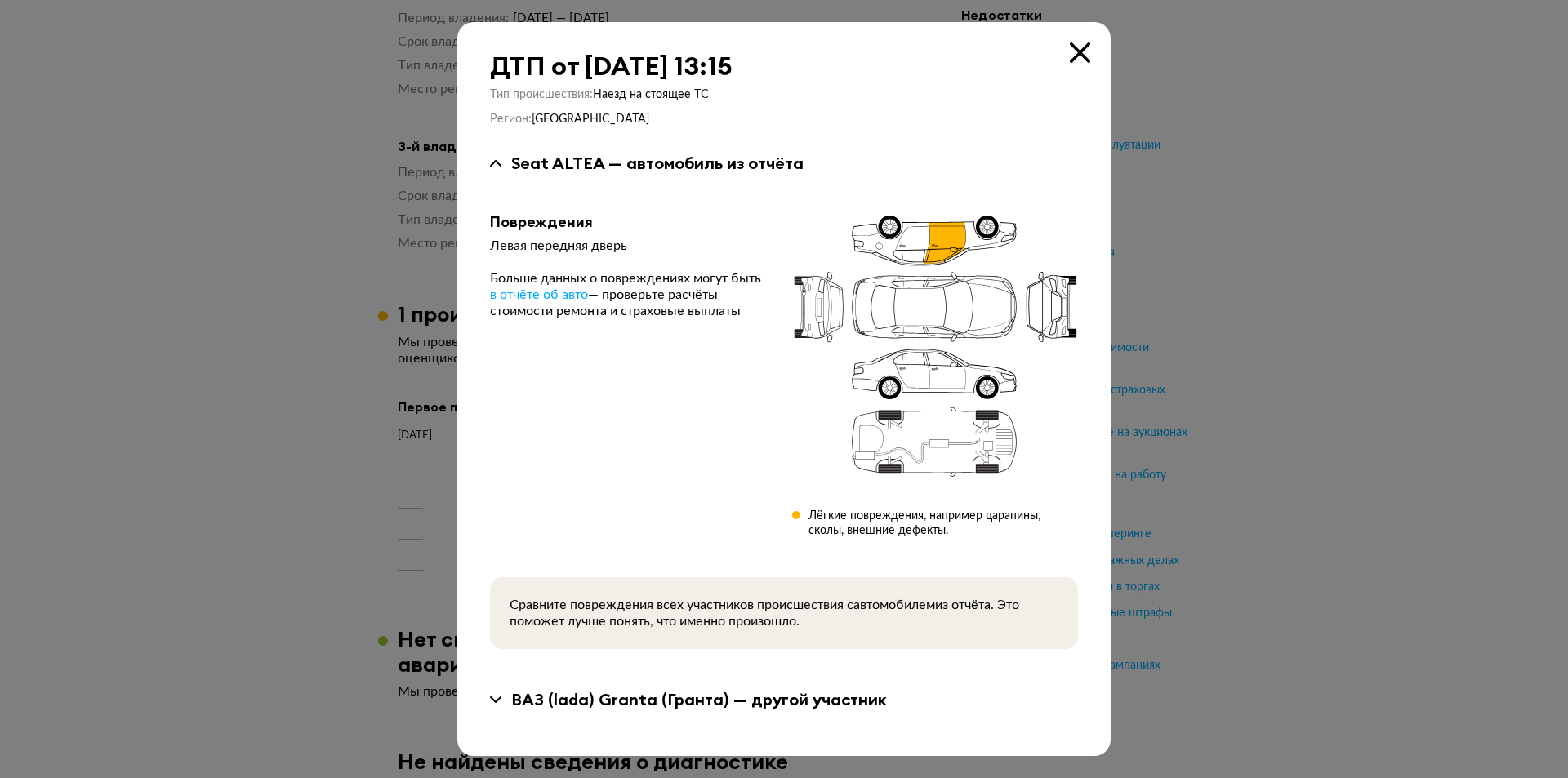
click at [1081, 51] on icon at bounding box center [1080, 53] width 20 height 20
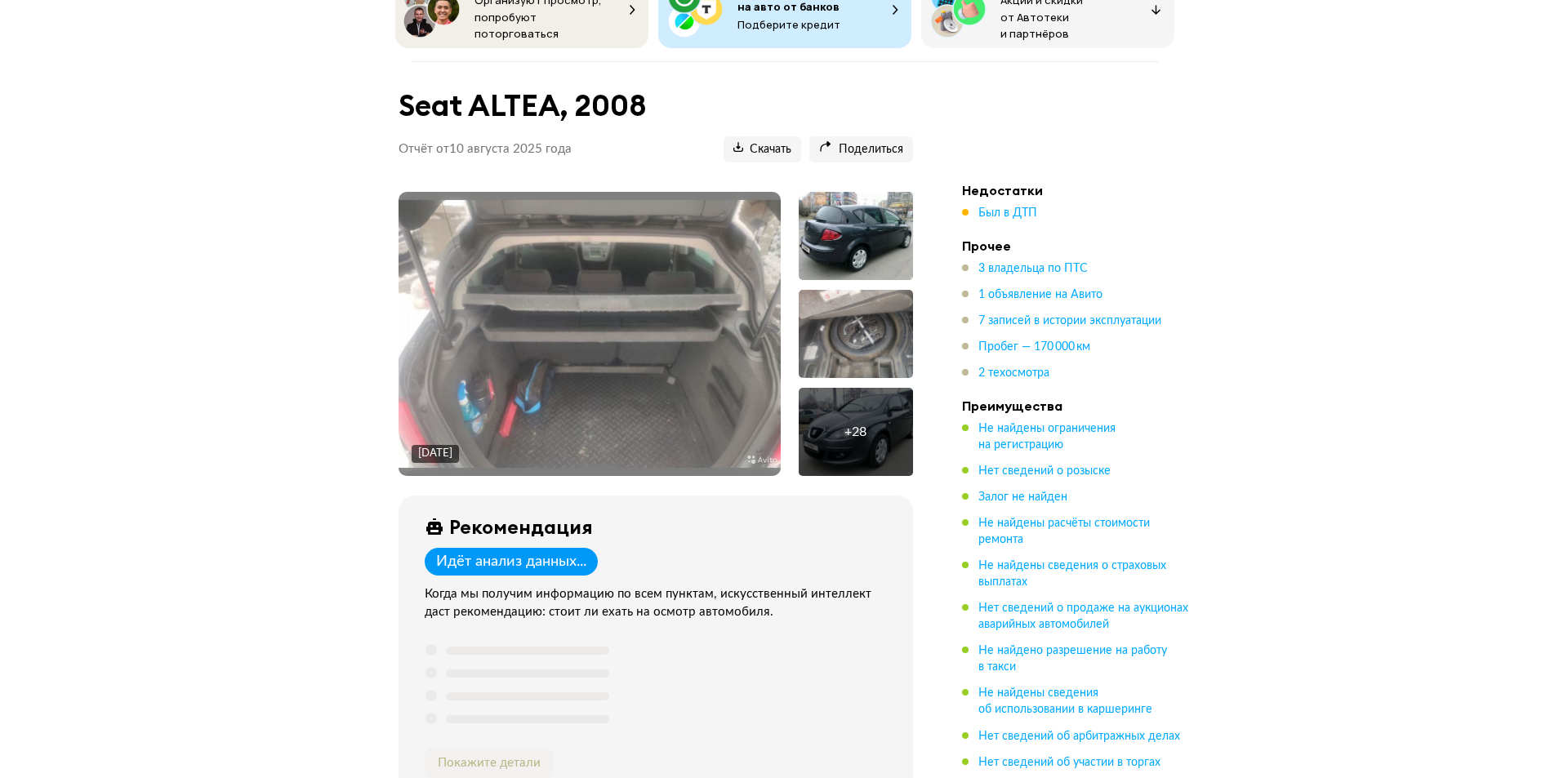
scroll to position [81, 0]
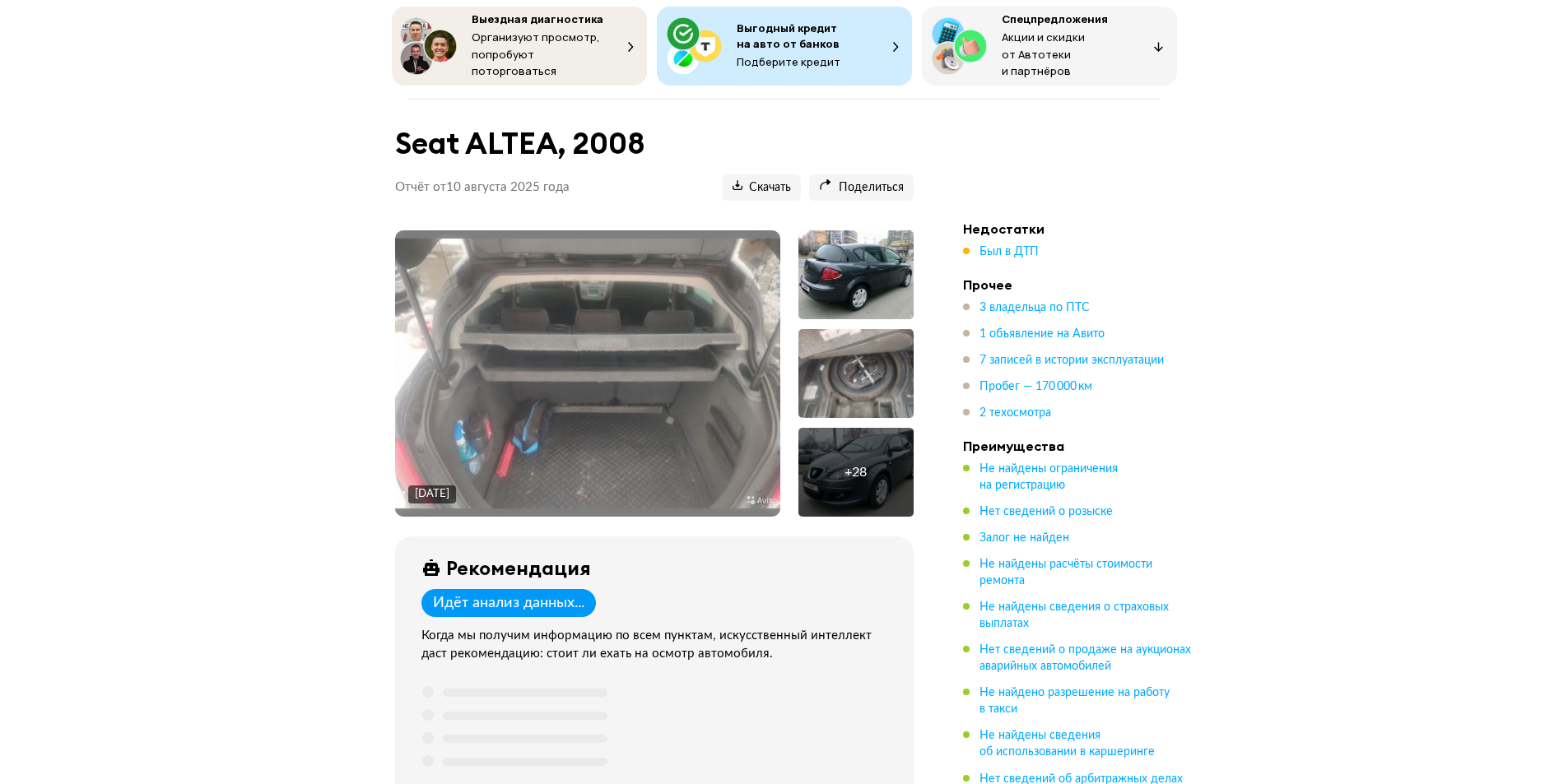
click at [872, 274] on div at bounding box center [856, 274] width 116 height 89
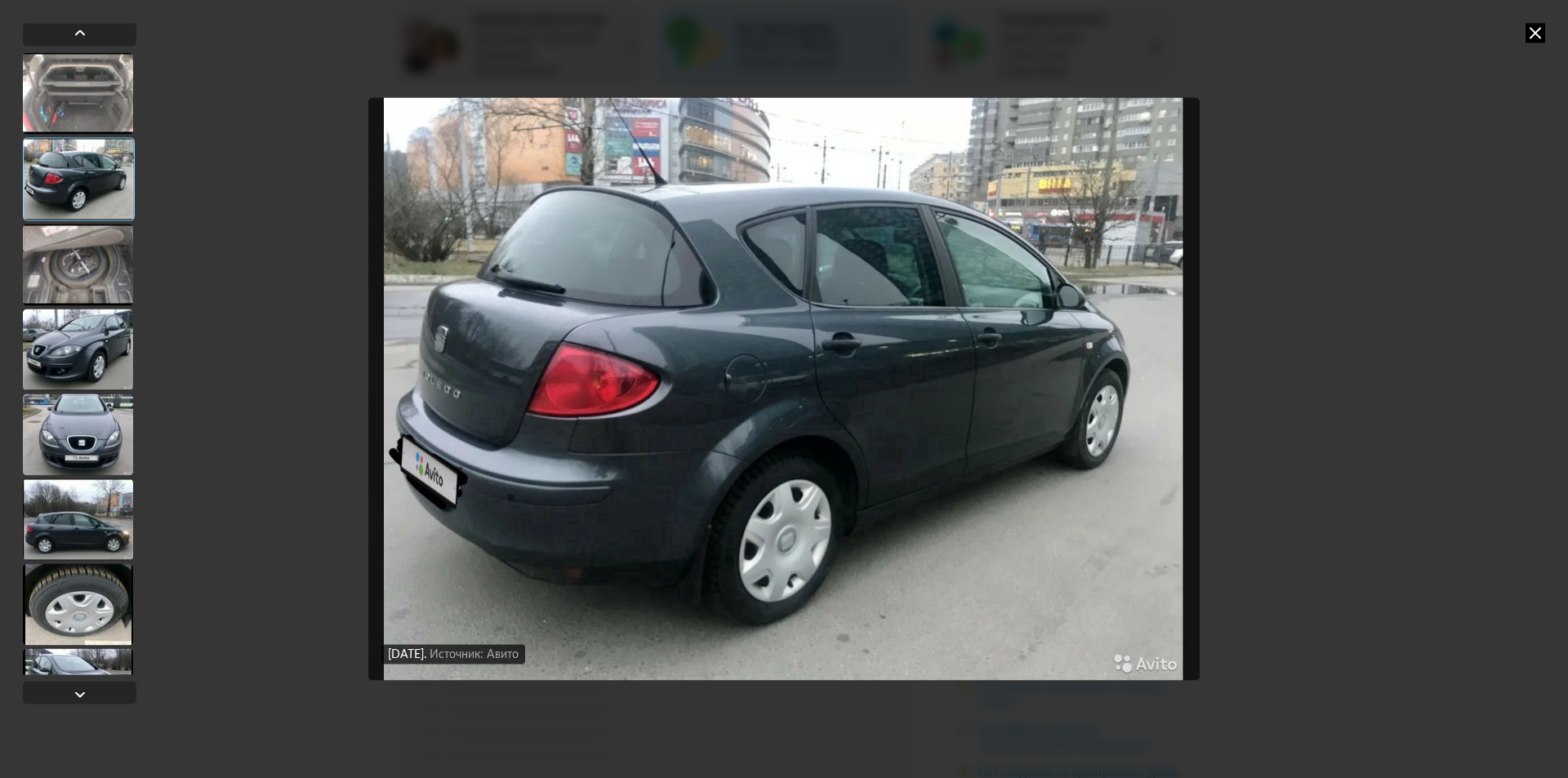
click at [103, 399] on div at bounding box center [78, 434] width 110 height 81
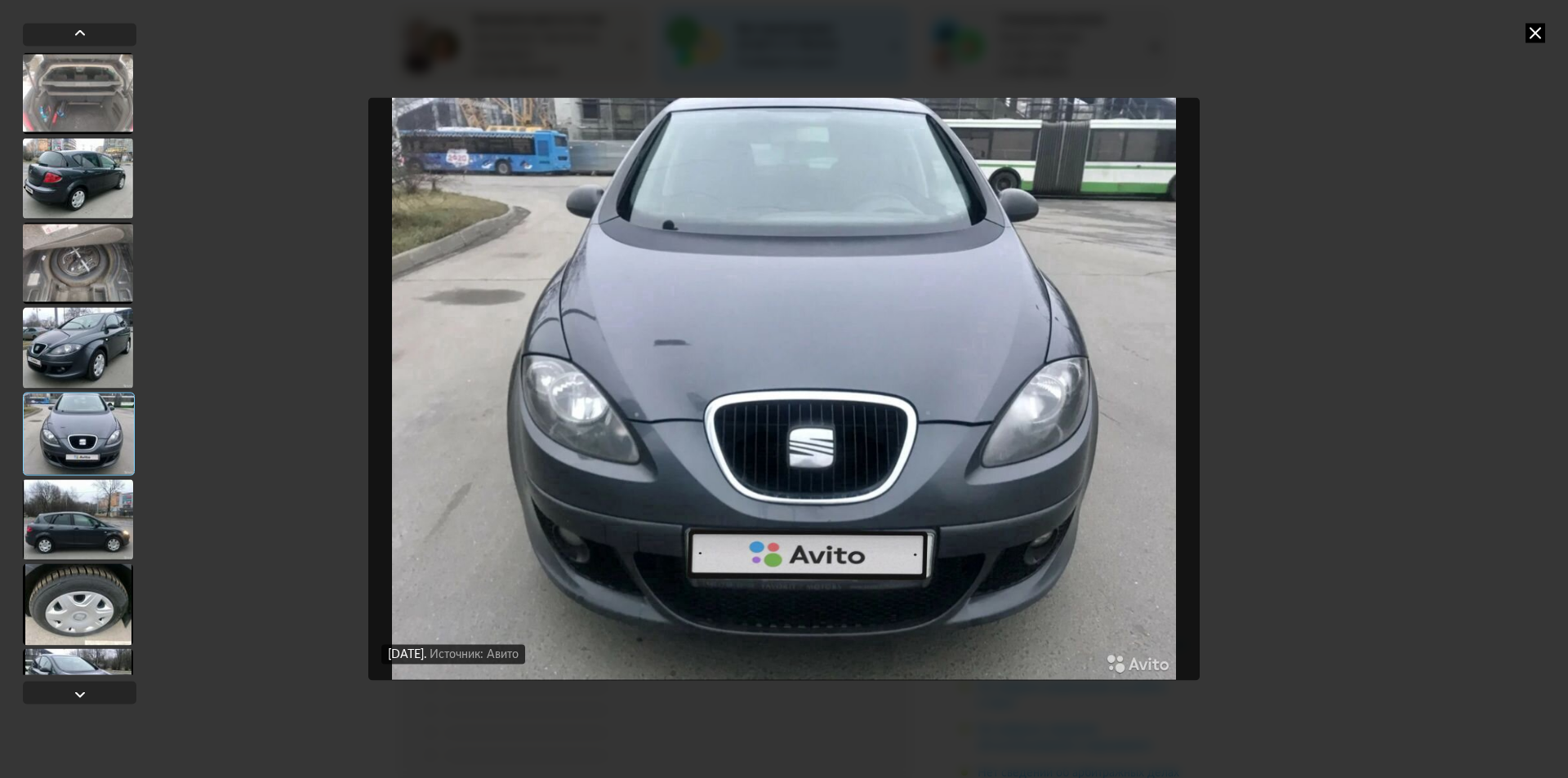
click at [61, 171] on div at bounding box center [78, 178] width 110 height 81
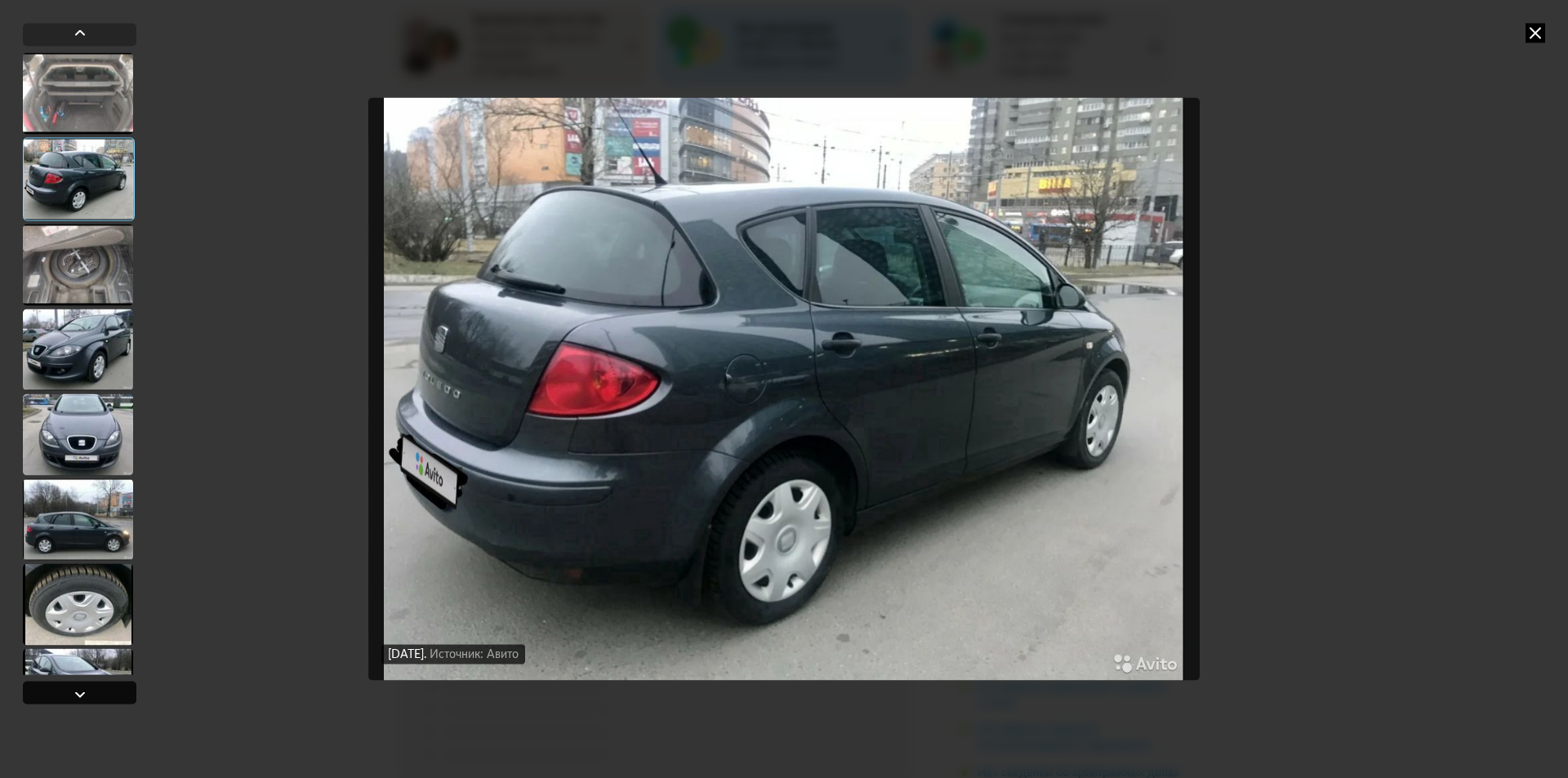
click at [101, 695] on div at bounding box center [80, 692] width 114 height 23
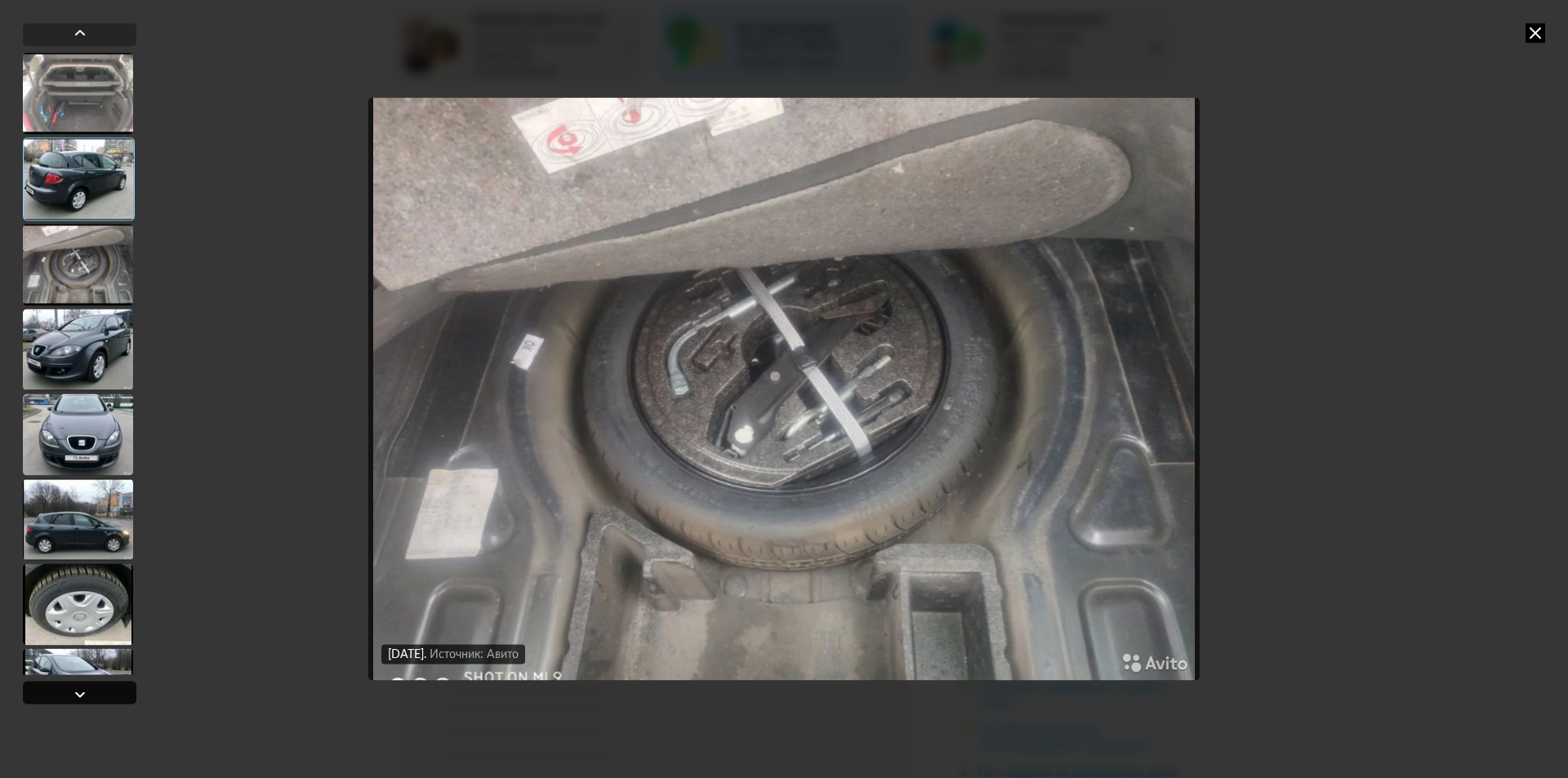
click at [107, 693] on div at bounding box center [80, 692] width 114 height 23
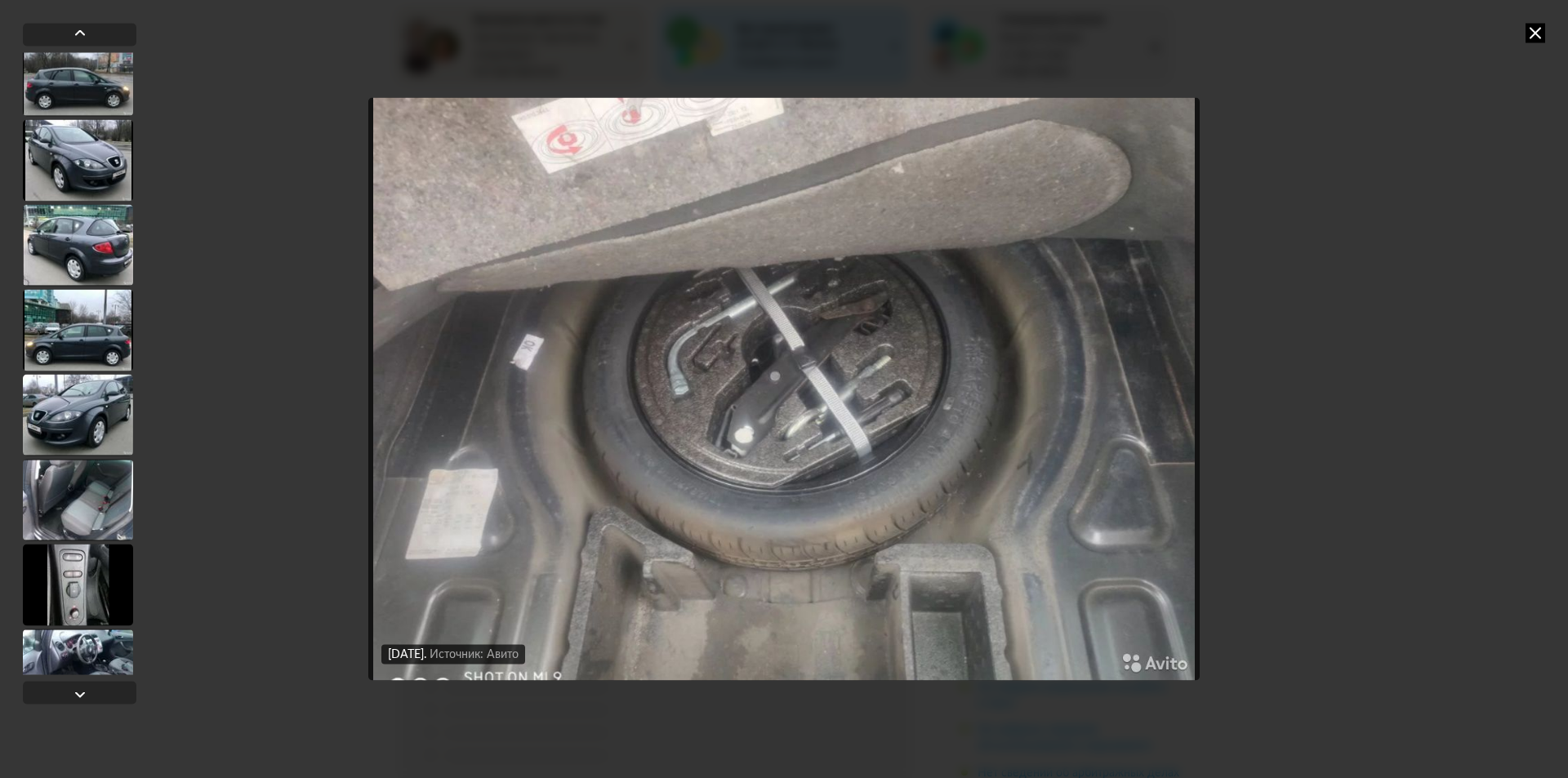
scroll to position [2011, 0]
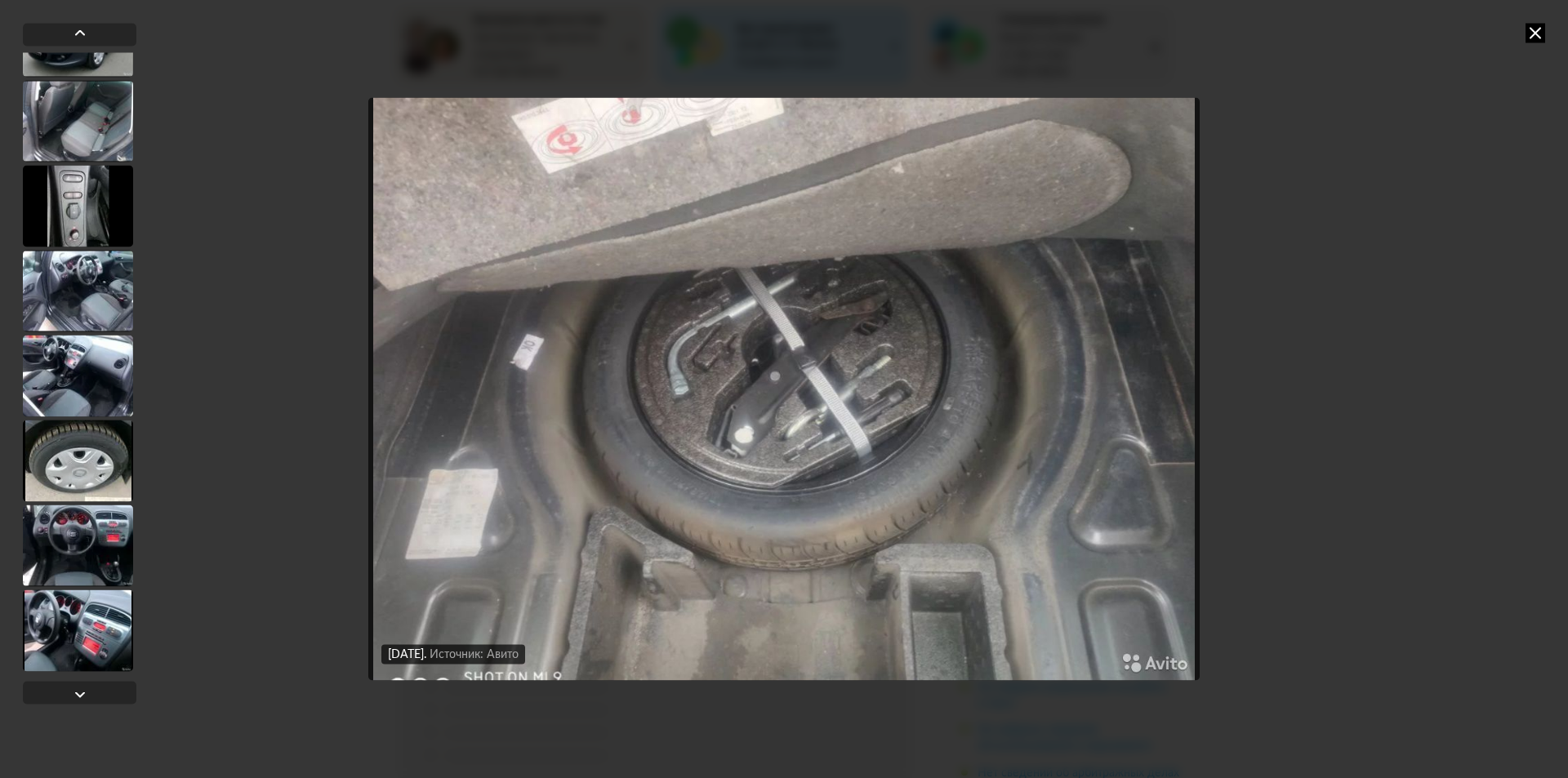
click at [89, 547] on div at bounding box center [78, 545] width 110 height 81
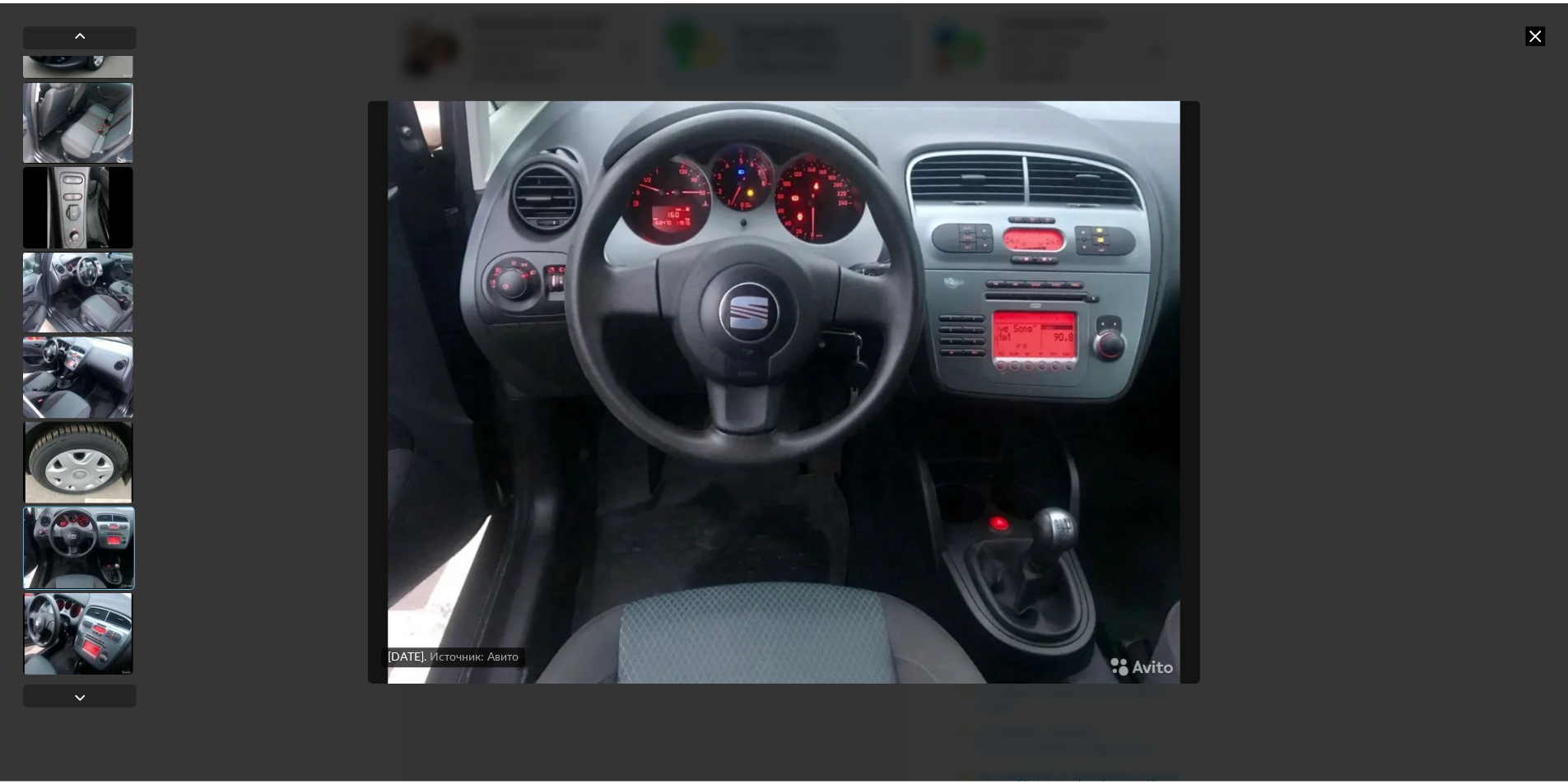
scroll to position [2026, 0]
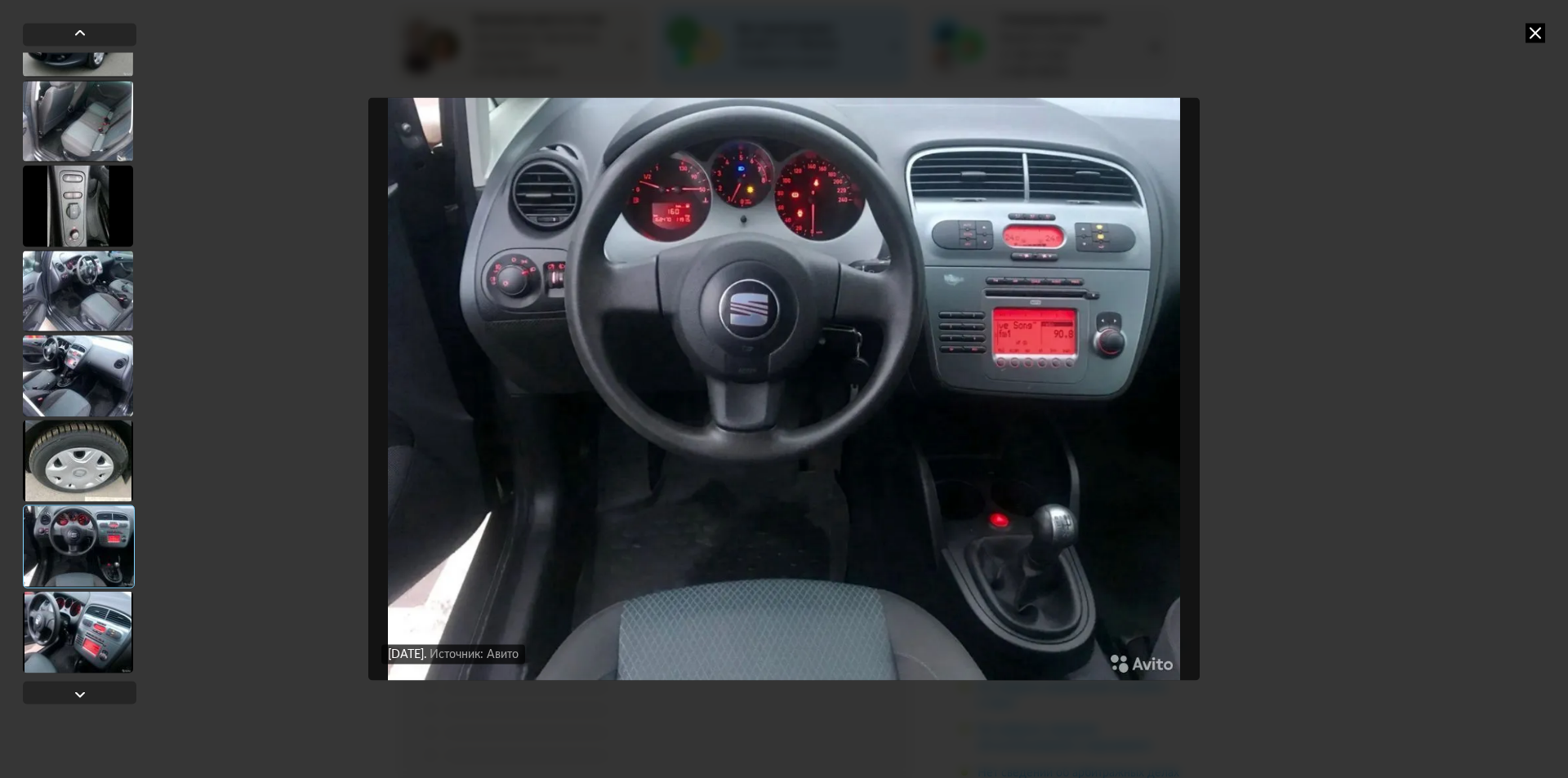
click at [1542, 31] on icon at bounding box center [1535, 32] width 19 height 19
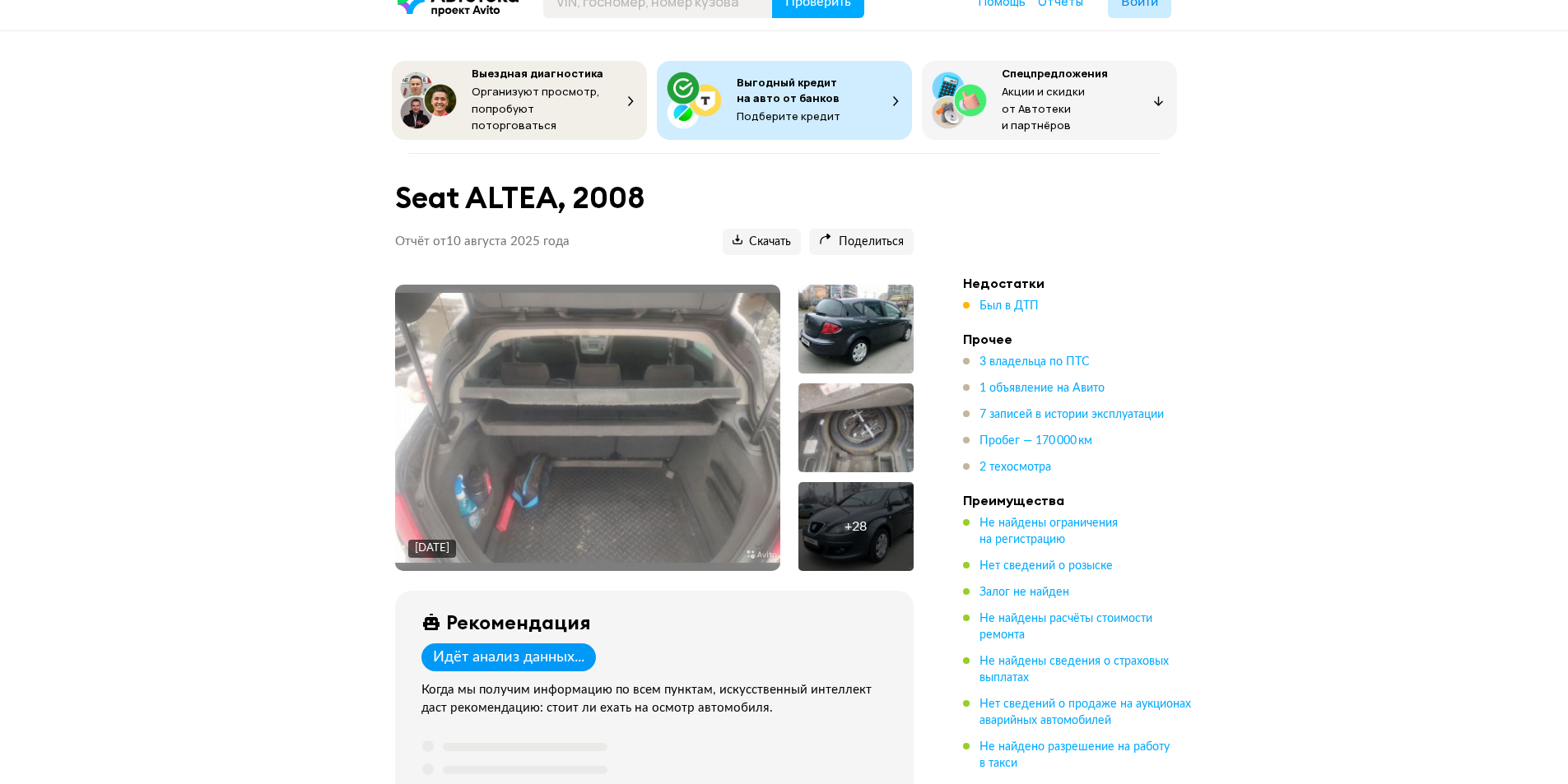
scroll to position [0, 0]
